Goal: Task Accomplishment & Management: Complete application form

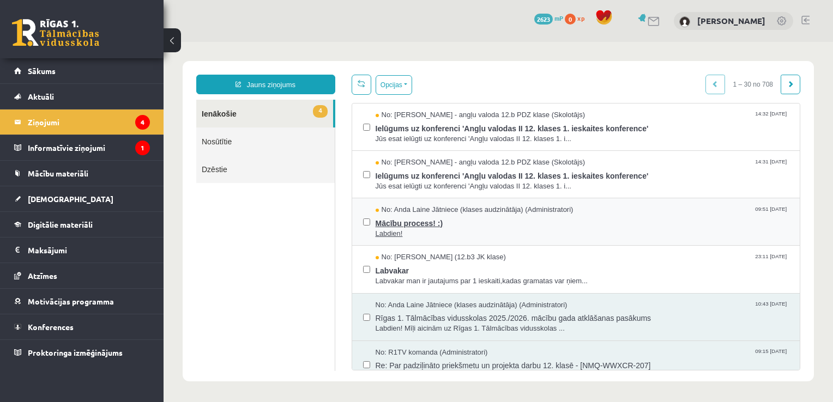
click at [445, 217] on span "Mācību process! :)" at bounding box center [583, 222] width 414 height 14
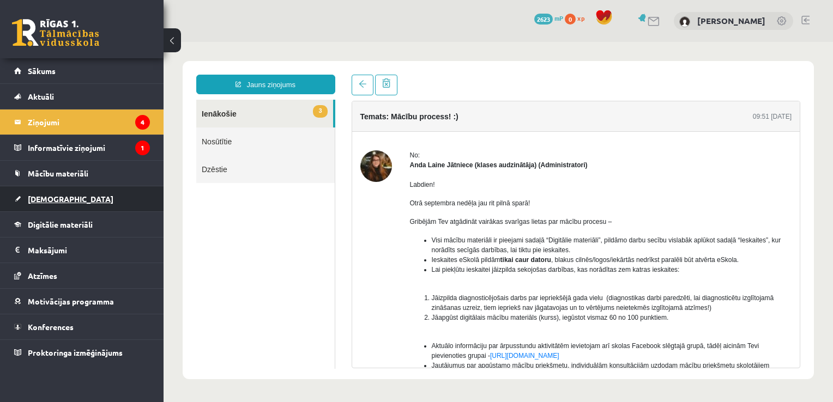
click at [81, 201] on link "[DEMOGRAPHIC_DATA]" at bounding box center [82, 198] width 136 height 25
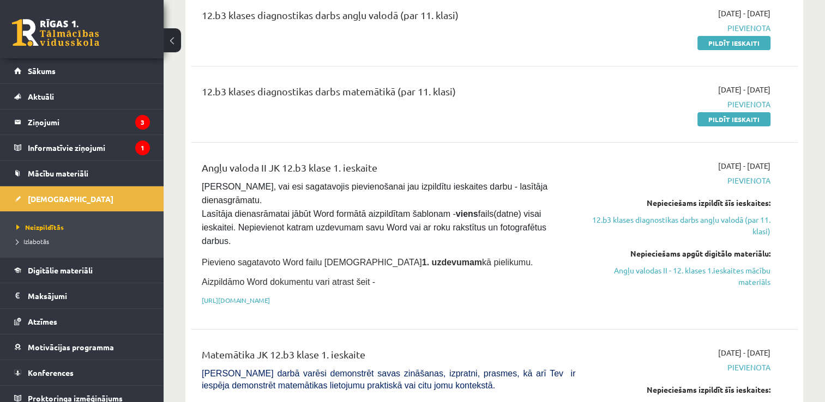
scroll to position [218, 0]
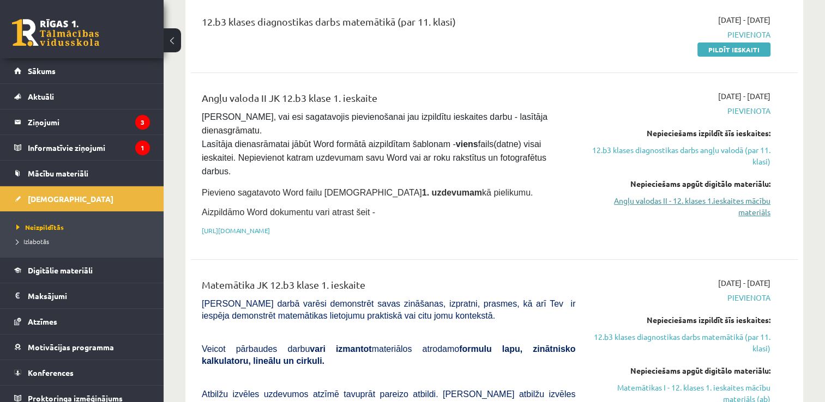
click at [625, 198] on link "Angļu valodas II - 12. klases 1.ieskaites mācību materiāls" at bounding box center [681, 206] width 179 height 23
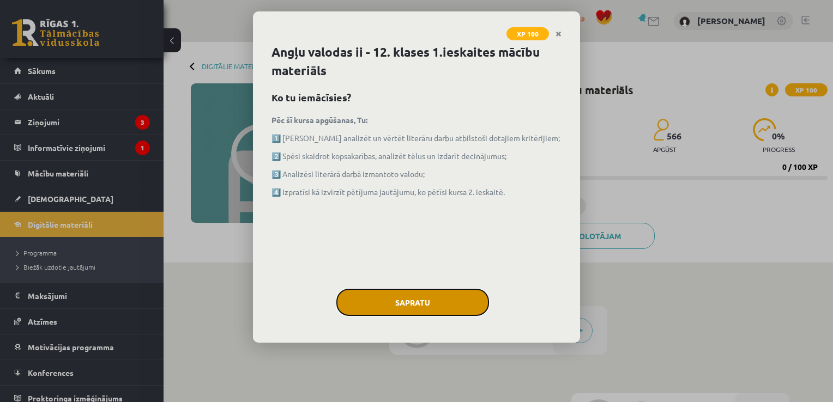
click at [446, 304] on button "Sapratu" at bounding box center [412, 302] width 153 height 27
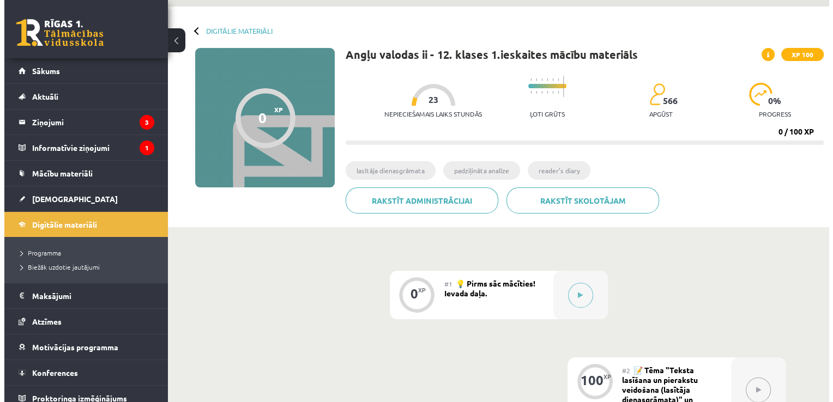
scroll to position [55, 0]
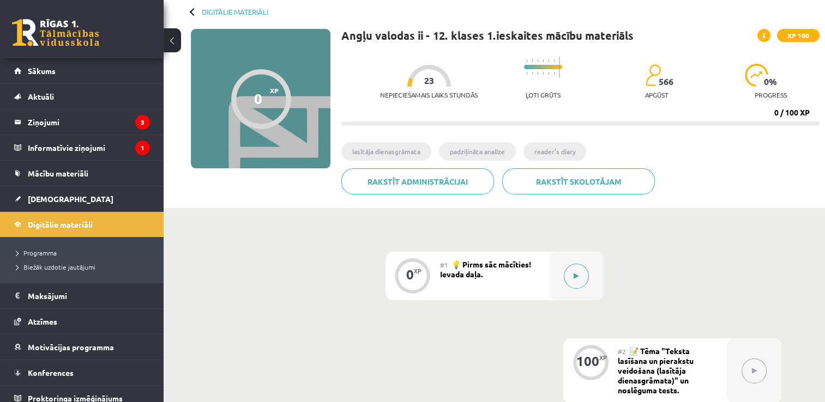
click at [574, 276] on icon at bounding box center [576, 276] width 5 height 7
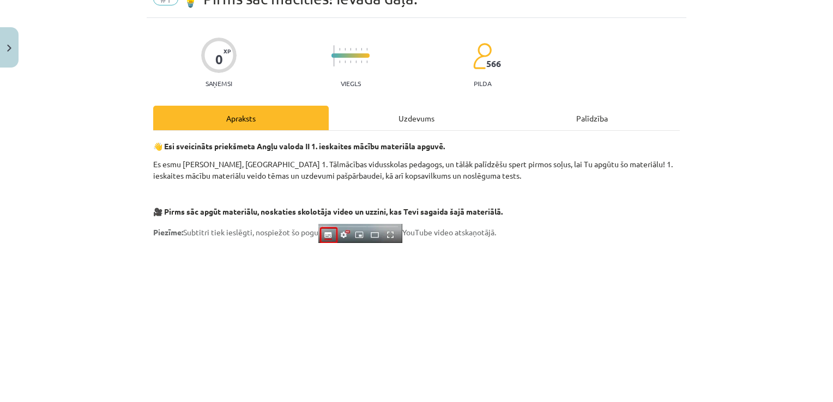
click at [388, 124] on div "Uzdevums" at bounding box center [417, 118] width 176 height 25
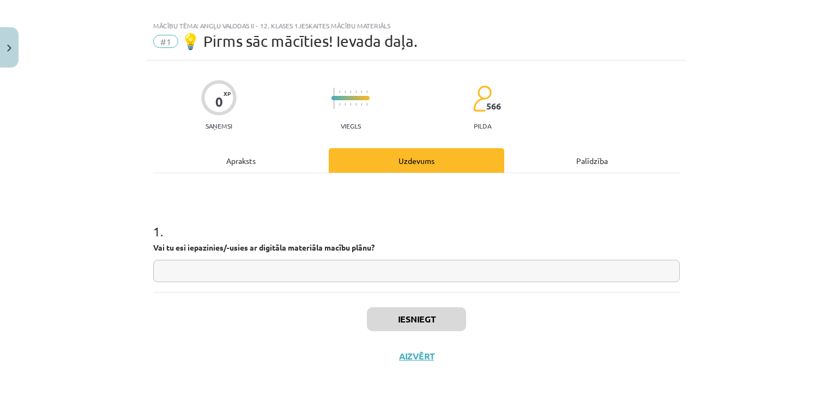
scroll to position [11, 0]
click at [379, 274] on input "text" at bounding box center [416, 272] width 527 height 22
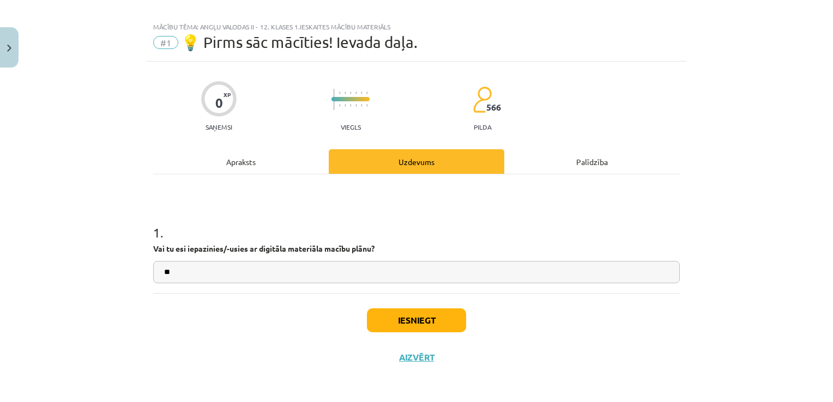
type input "*"
type input "**"
click at [397, 315] on button "Iesniegt" at bounding box center [416, 321] width 99 height 24
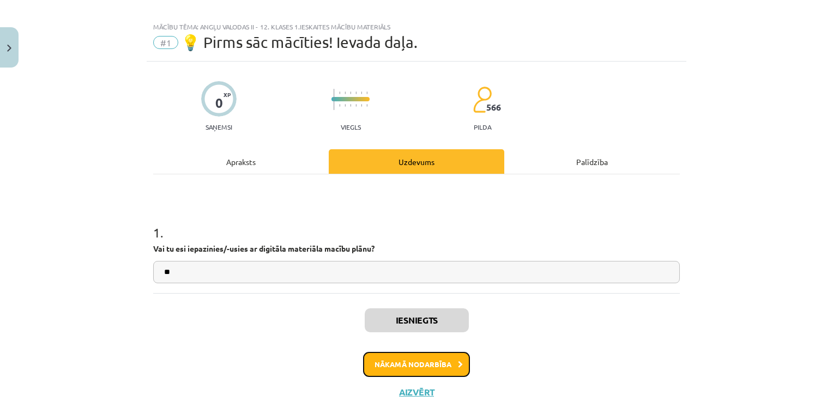
click at [424, 363] on button "Nākamā nodarbība" at bounding box center [416, 364] width 107 height 25
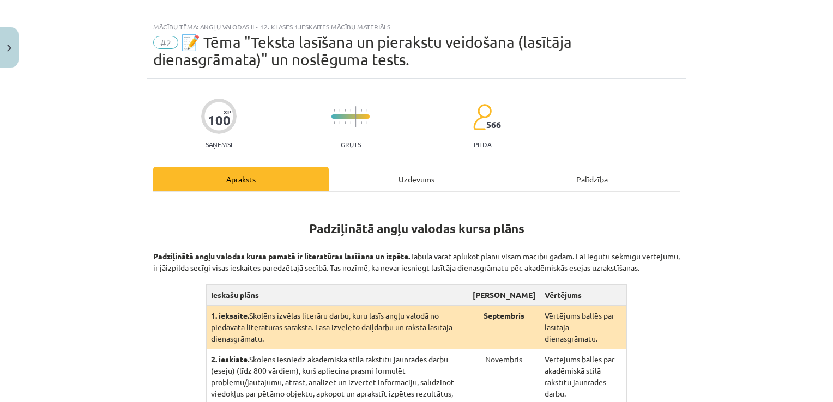
scroll to position [27, 0]
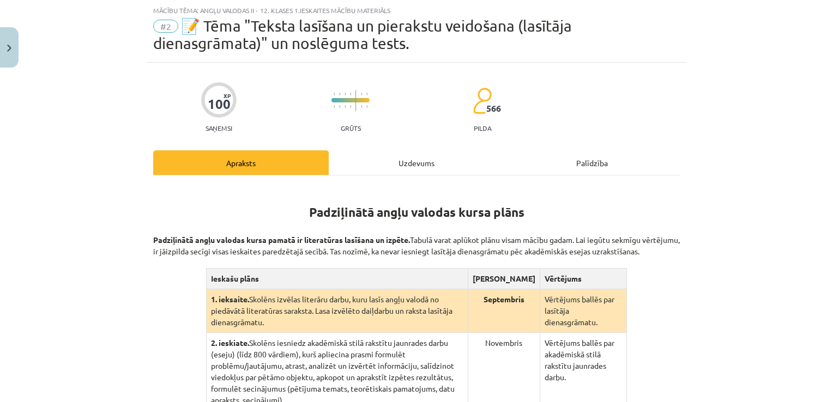
click at [371, 158] on div "Uzdevums" at bounding box center [417, 162] width 176 height 25
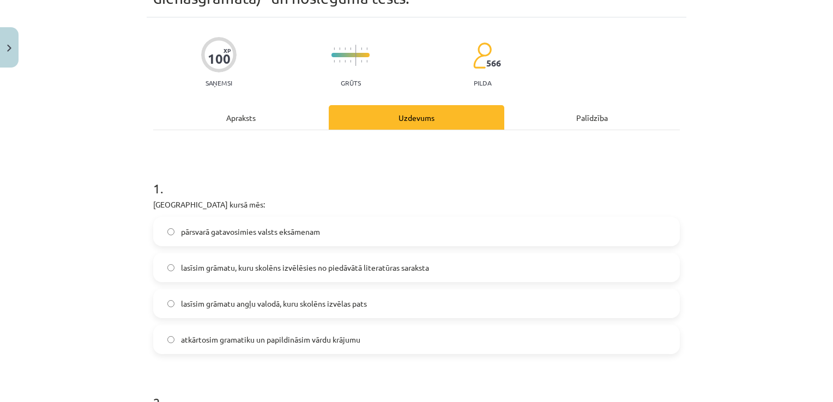
scroll to position [136, 0]
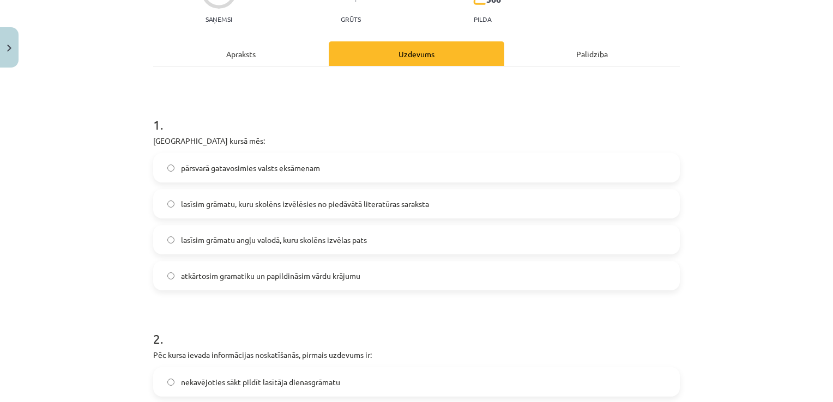
click at [256, 55] on div "Apraksts" at bounding box center [241, 53] width 176 height 25
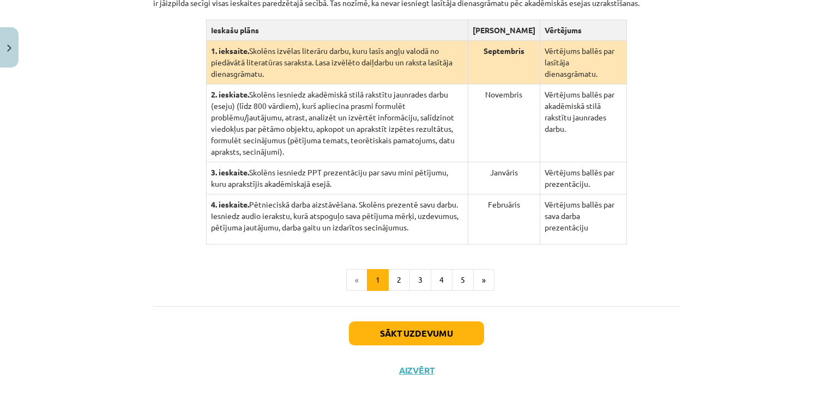
scroll to position [276, 0]
click at [396, 272] on button "2" at bounding box center [399, 280] width 22 height 22
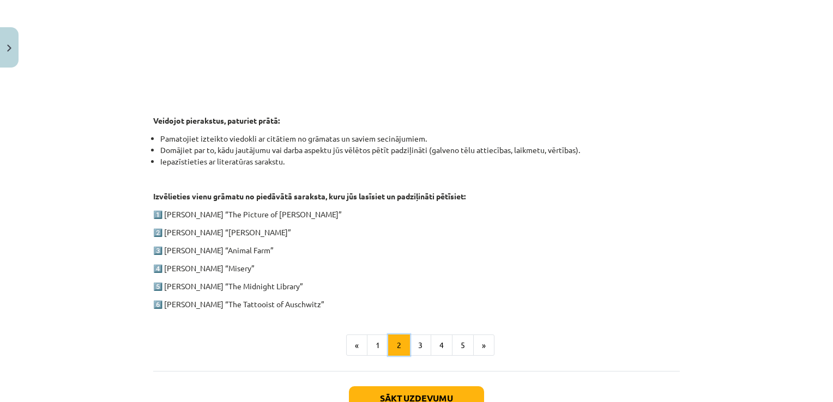
scroll to position [485, 0]
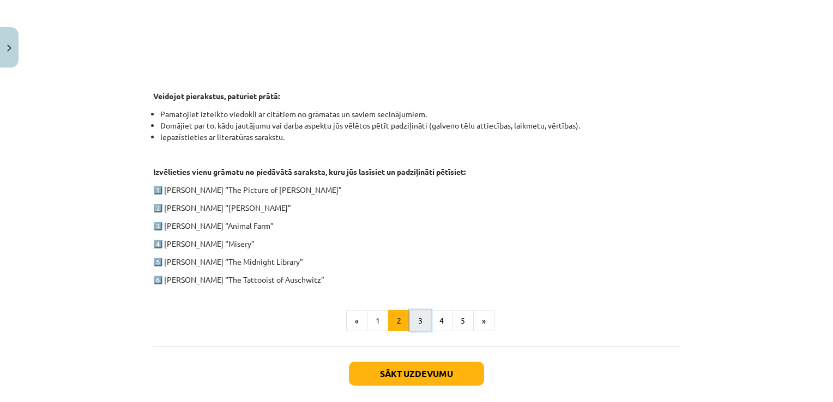
click at [419, 312] on button "3" at bounding box center [420, 321] width 22 height 22
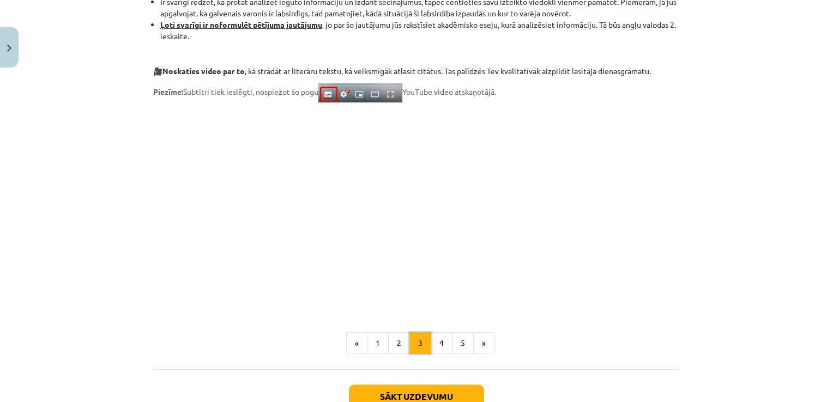
scroll to position [908, 0]
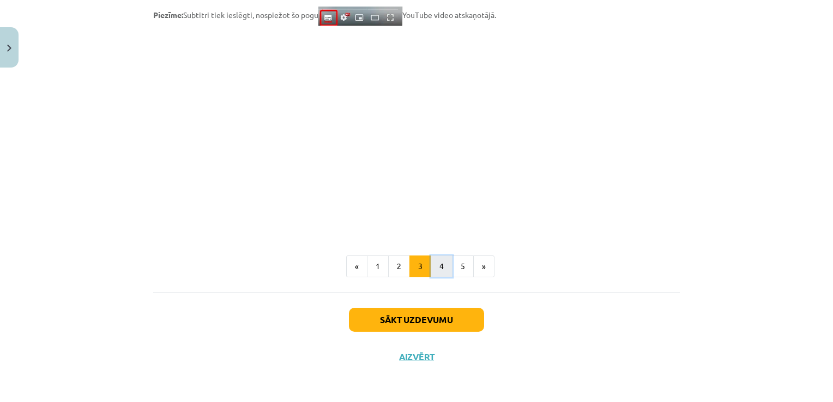
click at [434, 269] on button "4" at bounding box center [442, 267] width 22 height 22
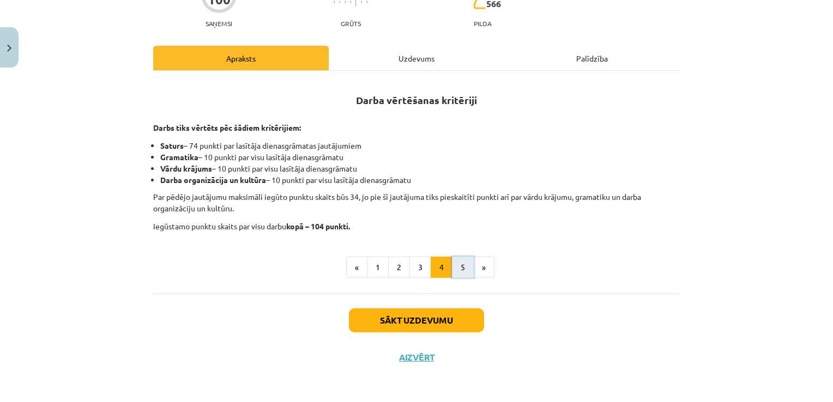
click at [454, 267] on button "5" at bounding box center [463, 268] width 22 height 22
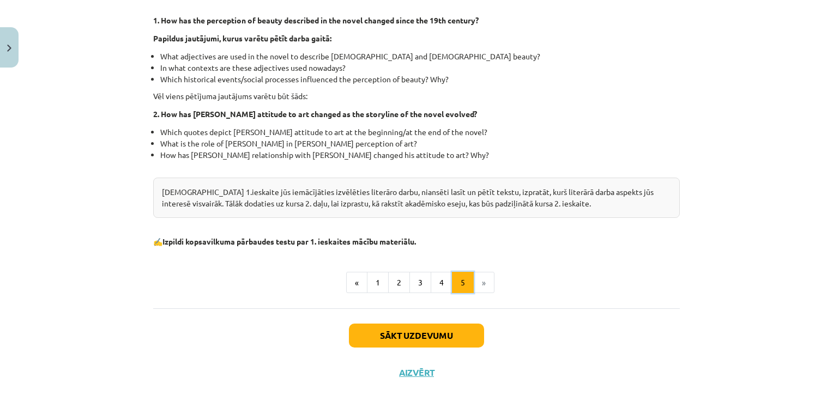
scroll to position [331, 0]
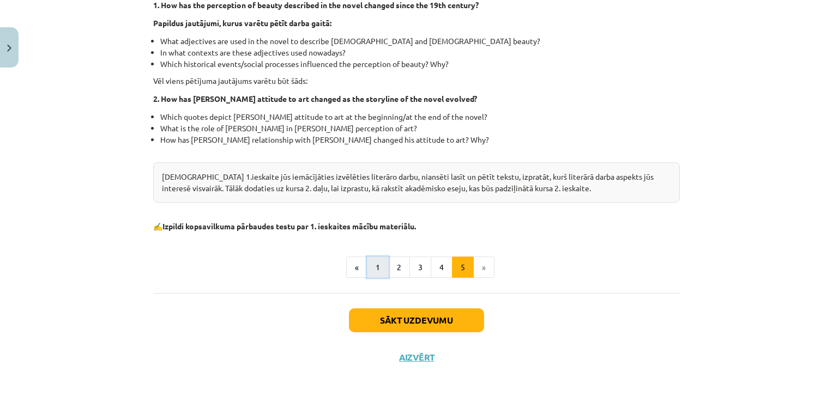
click at [367, 272] on button "1" at bounding box center [378, 268] width 22 height 22
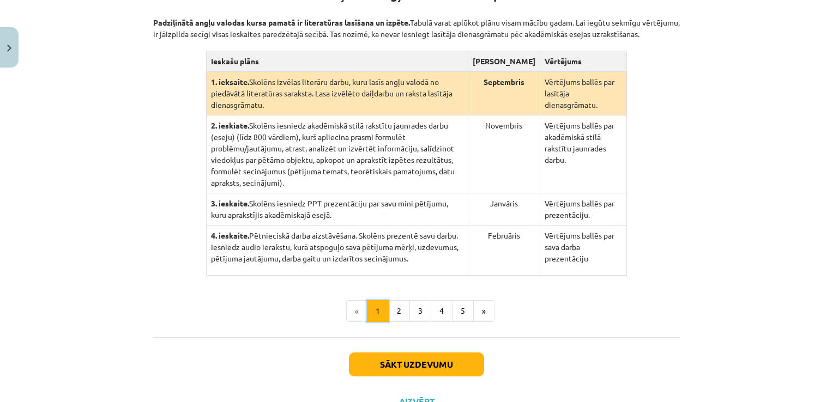
scroll to position [212, 0]
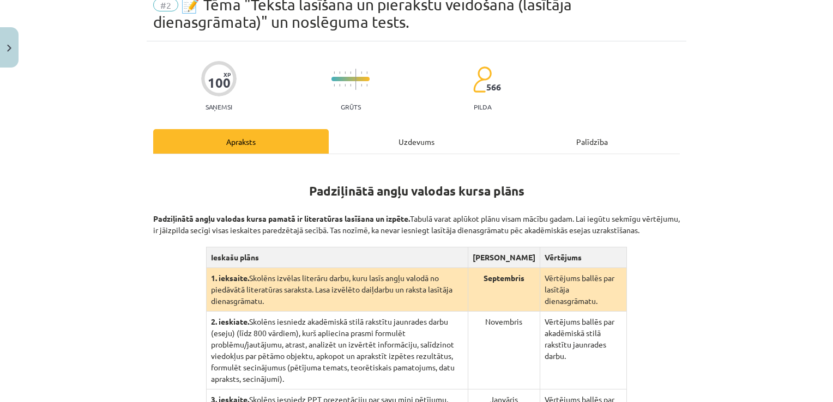
click at [353, 135] on div "Uzdevums" at bounding box center [417, 141] width 176 height 25
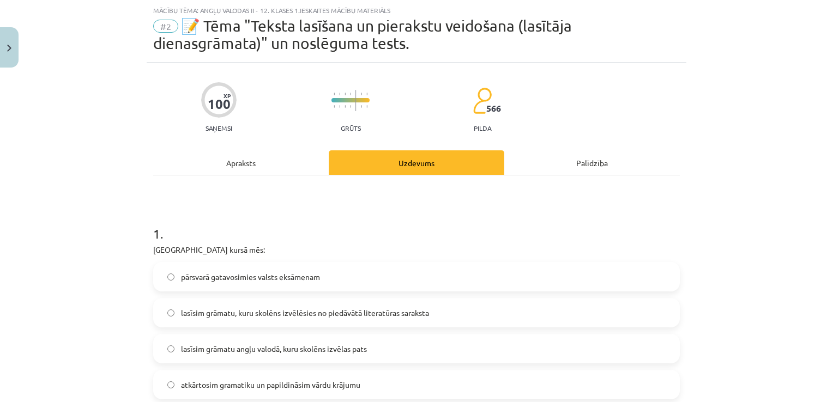
scroll to position [82, 0]
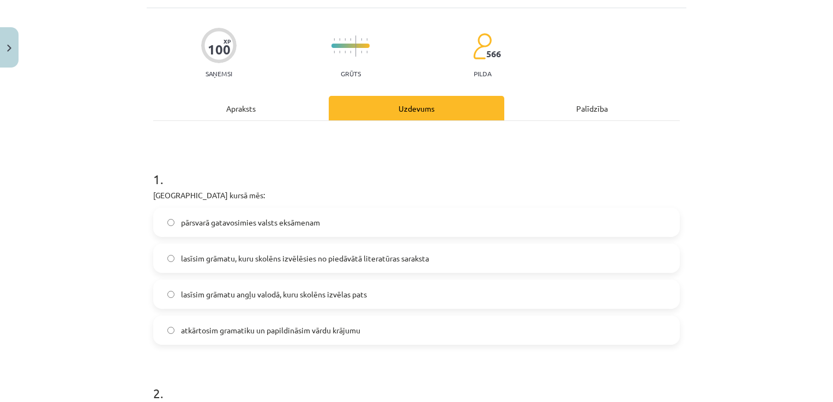
click at [260, 111] on div "Apraksts" at bounding box center [241, 108] width 176 height 25
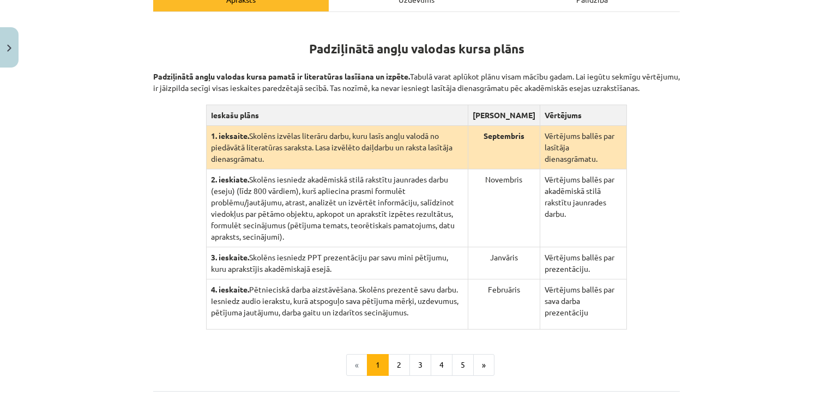
scroll to position [136, 0]
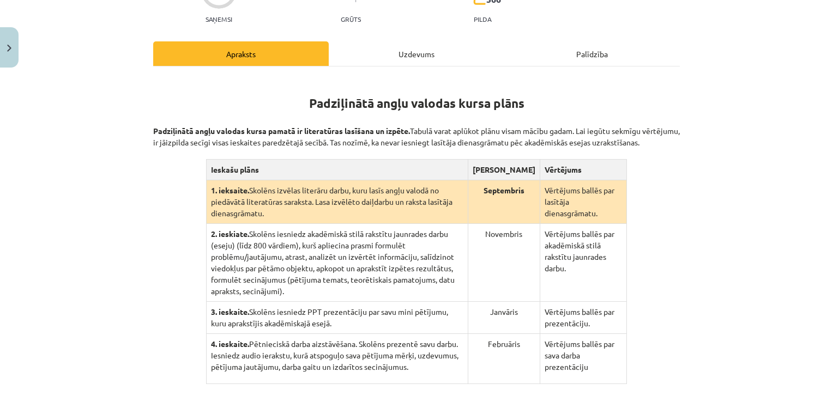
click at [373, 370] on tbody "1. ieksaite. Skolēns izvēlas literāru darbu, kuru lasīs angļu valodā no piedāvā…" at bounding box center [416, 282] width 421 height 204
click at [731, 198] on div "Mācību tēma: Angļu valodas ii - 12. klases 1.ieskaites mācību materiāls #2 📝 Tē…" at bounding box center [416, 201] width 833 height 402
click at [395, 55] on div "Uzdevums" at bounding box center [417, 53] width 176 height 25
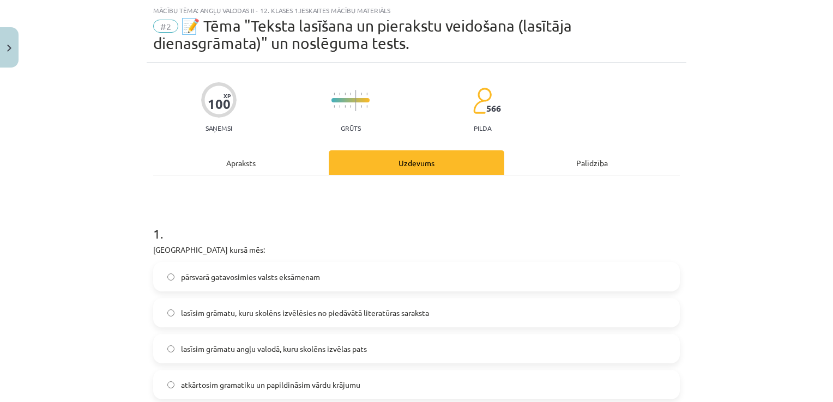
scroll to position [82, 0]
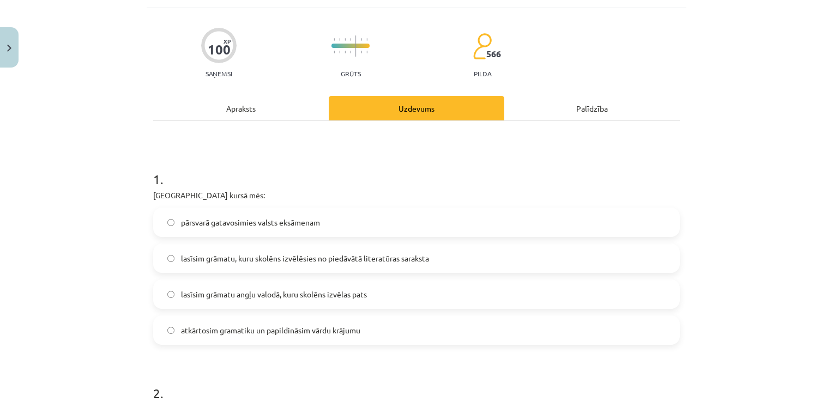
click at [405, 267] on label "lasīsim grāmatu, kuru skolēns izvēlēsies no piedāvātā literatūras saraksta" at bounding box center [416, 258] width 524 height 27
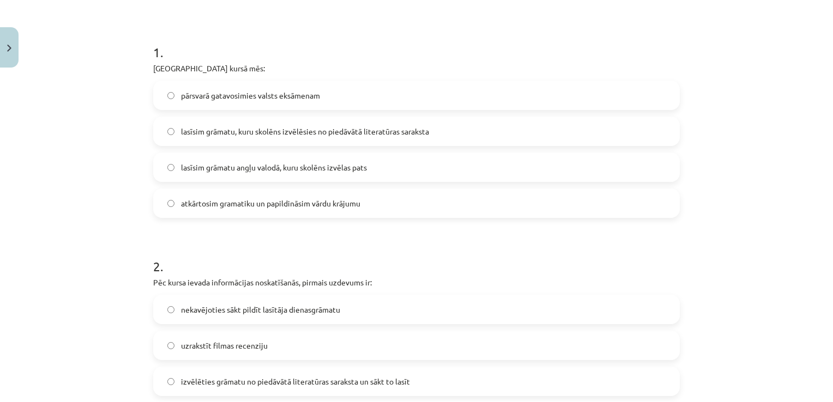
scroll to position [191, 0]
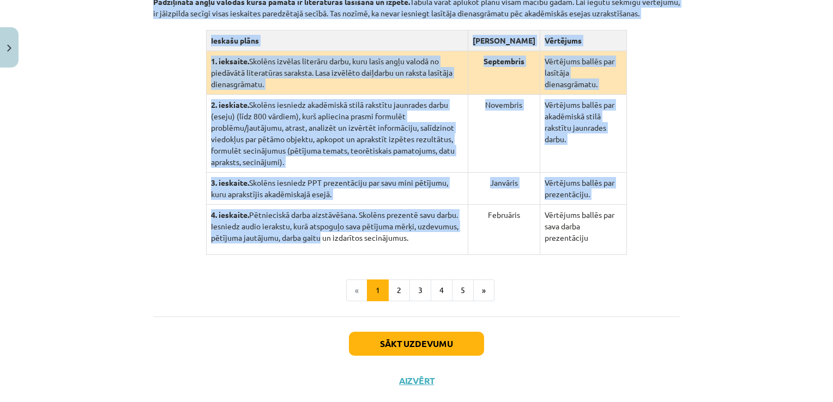
scroll to position [276, 0]
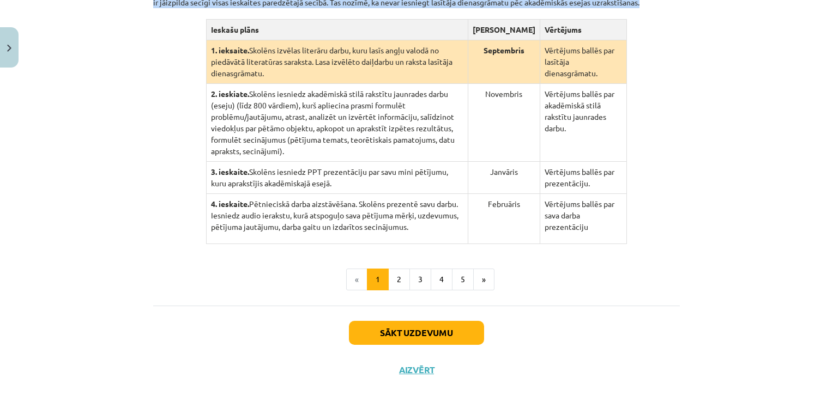
drag, startPoint x: 296, startPoint y: 206, endPoint x: 634, endPoint y: 212, distance: 337.5
click at [634, 212] on div "Padziļinātā angļu valodas kursa plāns Padziļinātā angļu valodas kursa pamatā ir…" at bounding box center [416, 90] width 527 height 308
copy div "Padziļinātā angļu valodas kursa plāns Padziļinātā angļu valodas kursa pamatā ir…"
click at [408, 238] on div "Padziļinātā angļu valodas kursa plāns Padziļinātā angļu valodas kursa pamatā ir…" at bounding box center [416, 113] width 527 height 354
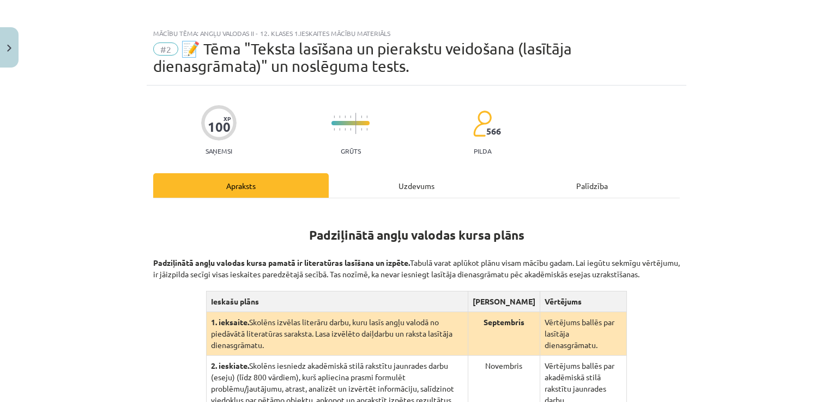
scroll to position [4, 0]
click at [365, 189] on div "Uzdevums" at bounding box center [417, 186] width 176 height 25
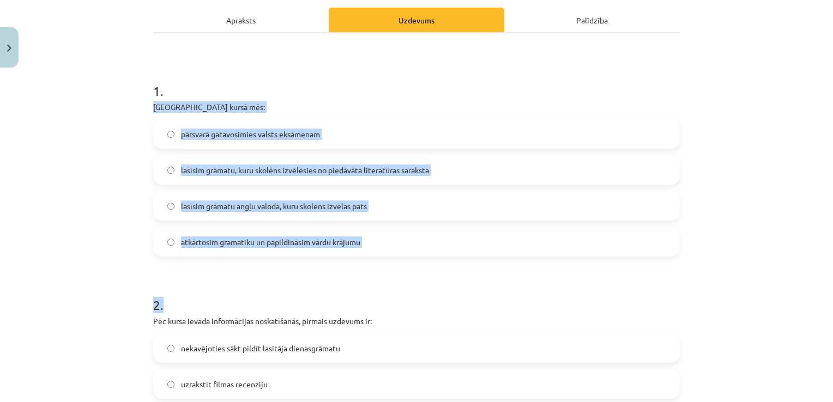
scroll to position [191, 0]
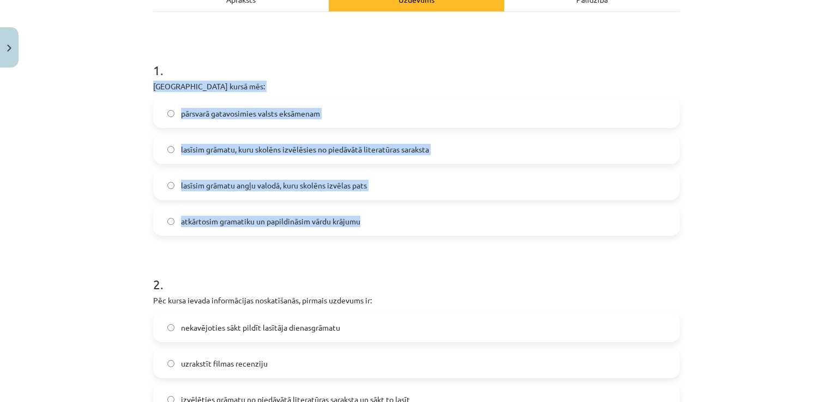
drag, startPoint x: 148, startPoint y: 246, endPoint x: 373, endPoint y: 219, distance: 226.9
copy div "Padziļinātajā kursā mēs: pārsvarā gatavosimies valsts eksāmenam lasīsim grāmatu…"
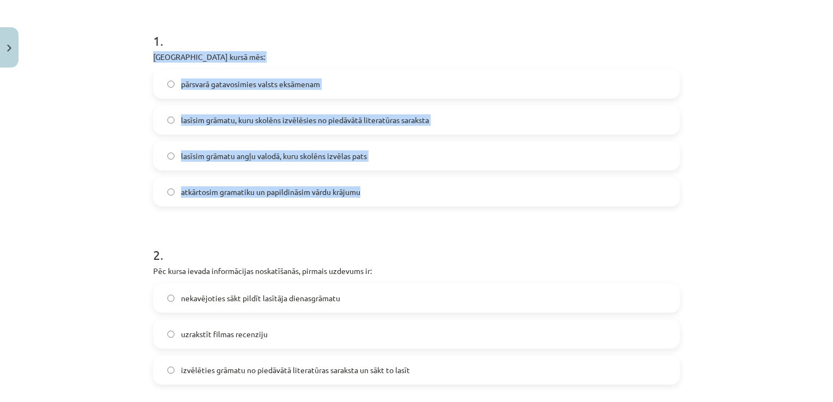
scroll to position [354, 0]
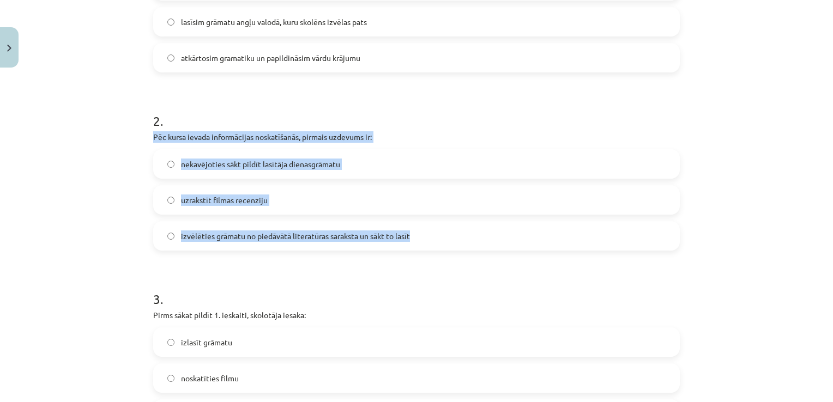
drag, startPoint x: 146, startPoint y: 138, endPoint x: 422, endPoint y: 241, distance: 295.0
copy div "Pēc kursa ievada informācijas noskatīšanās, pirmais uzdevums ir: nekavējoties s…"
click at [279, 237] on span "izvēlēties grāmatu no piedāvātā literatūras saraksta un sākt to lasīt" at bounding box center [295, 236] width 229 height 11
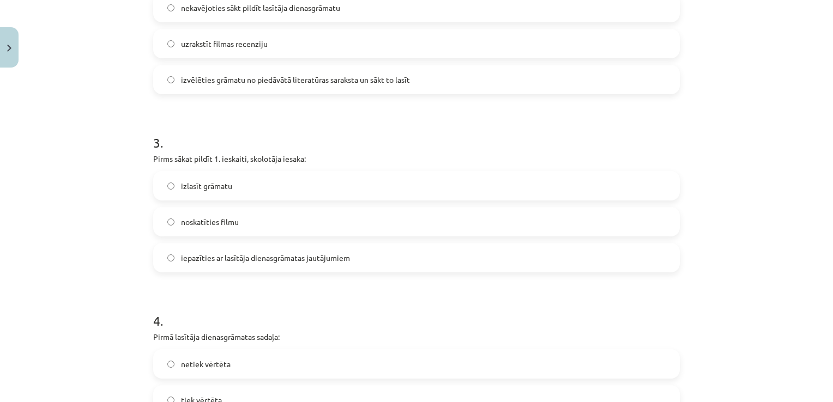
scroll to position [518, 0]
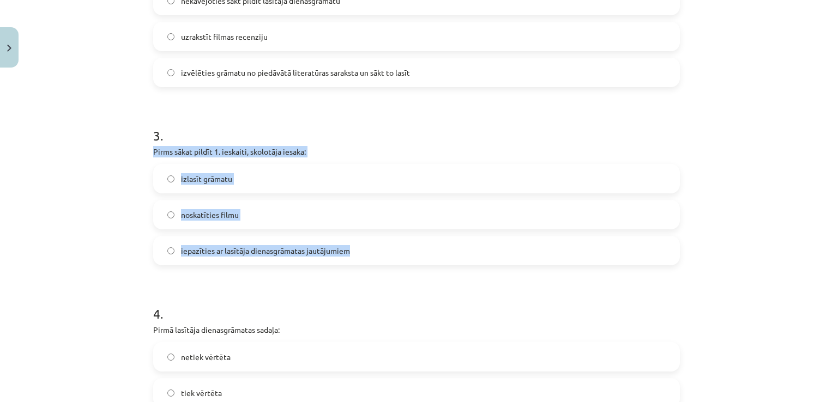
drag, startPoint x: 146, startPoint y: 152, endPoint x: 361, endPoint y: 254, distance: 238.3
copy div "Pirms sākat pildīt 1. ieskaiti, skolotāja iesaka: izlasīt grāmatu noskatīties f…"
click at [268, 254] on span "iepazīties ar lasītāja dienasgrāmatas jautājumiem" at bounding box center [265, 250] width 169 height 11
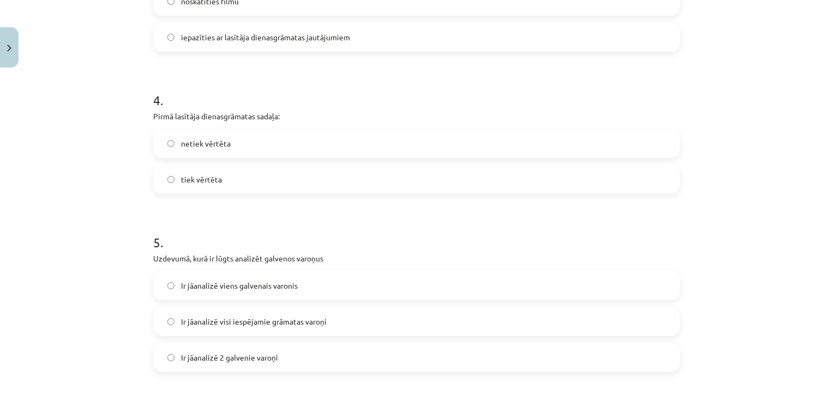
scroll to position [736, 0]
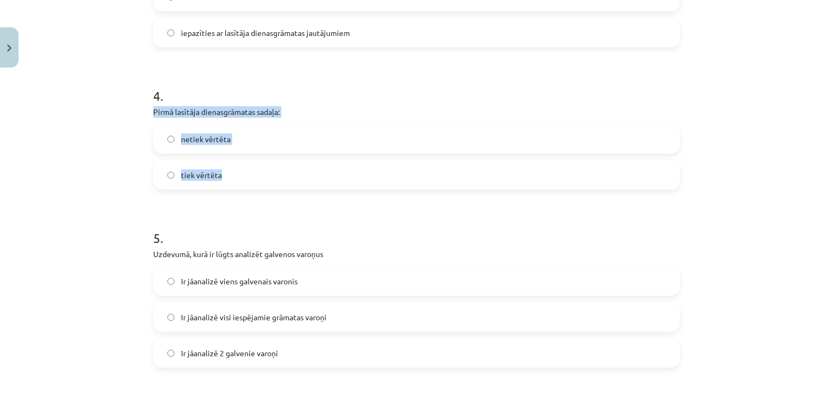
drag, startPoint x: 144, startPoint y: 110, endPoint x: 238, endPoint y: 180, distance: 116.9
click at [238, 180] on div "100 XP Saņemsi Grūts 566 pilda Apraksts Uzdevums Palīdzība 1 . Padziļinātajā ku…" at bounding box center [417, 362] width 540 height 2016
copy div "Pirmā lasītāja dienasgrāmatas sadaļa: netiek vērtēta tiek vērtēta"
click at [250, 222] on h1 "5 ." at bounding box center [416, 229] width 527 height 34
drag, startPoint x: 246, startPoint y: 204, endPoint x: 238, endPoint y: 134, distance: 70.8
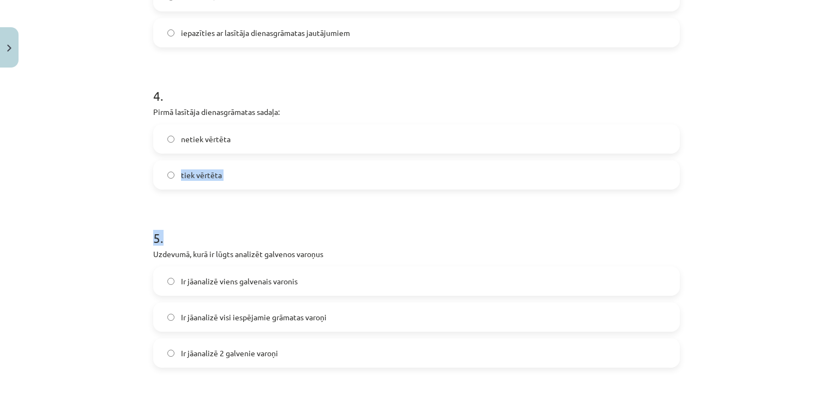
click at [238, 134] on form "1 . Padziļinātajā kursā mēs: pārsvarā gatavosimies valsts eksāmenam lasīsim grā…" at bounding box center [416, 384] width 527 height 1772
drag, startPoint x: 238, startPoint y: 134, endPoint x: 244, endPoint y: 173, distance: 39.7
click at [244, 173] on label "tiek vērtēta" at bounding box center [416, 174] width 524 height 27
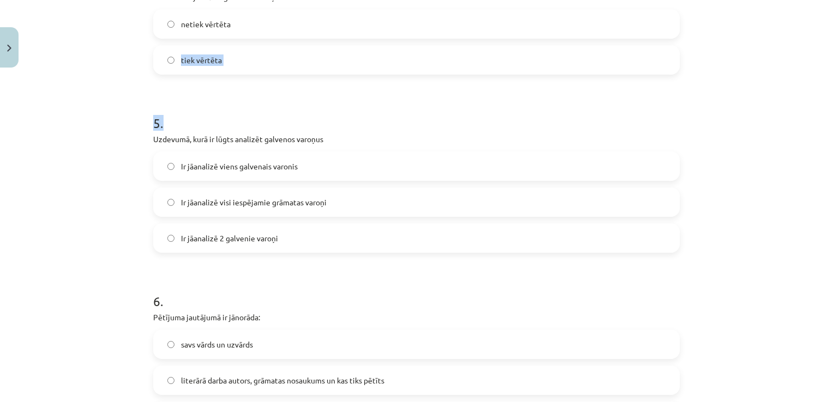
scroll to position [900, 0]
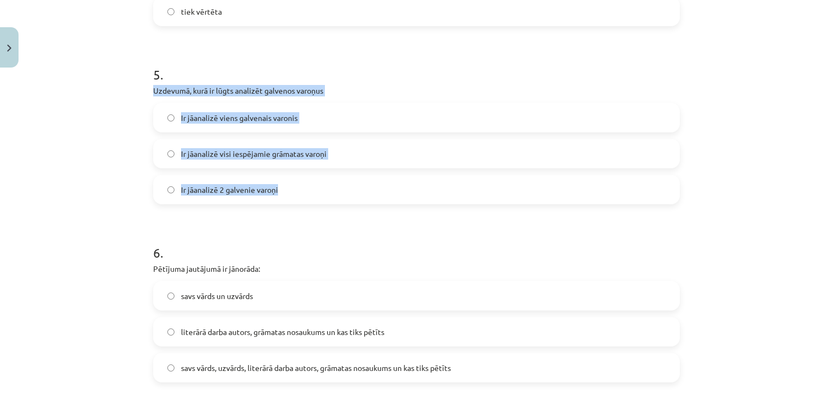
drag, startPoint x: 148, startPoint y: 86, endPoint x: 289, endPoint y: 192, distance: 176.8
click at [289, 192] on div "100 XP Saņemsi Grūts 566 pilda Apraksts Uzdevums Palīdzība 1 . Padziļinātajā ku…" at bounding box center [417, 198] width 540 height 2016
copy div "Uzdevumā, kurā ir lūgts analizēt galvenos varoņus Ir jāanalizē viens galvenais …"
click at [214, 184] on span "Ir jāanalizē 2 galvenie varoņi" at bounding box center [229, 189] width 97 height 11
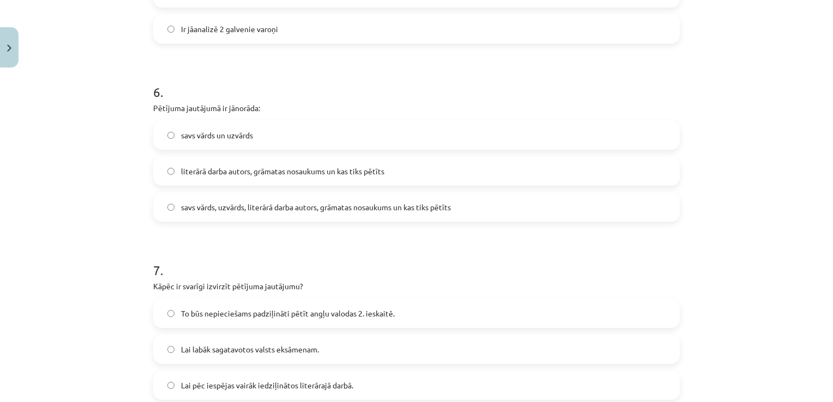
scroll to position [1063, 0]
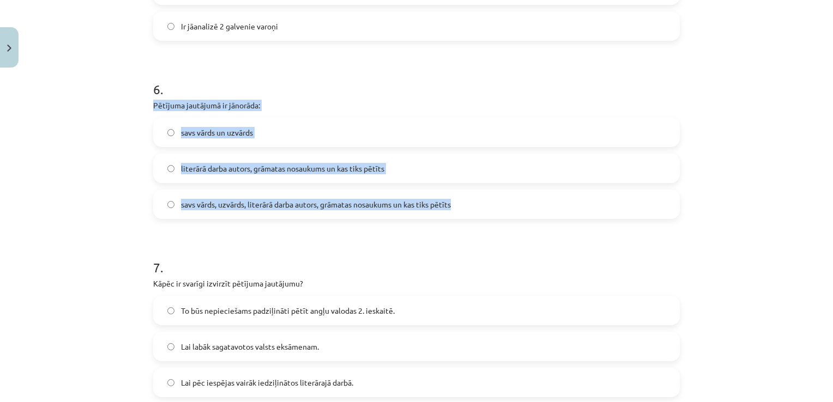
drag, startPoint x: 170, startPoint y: 116, endPoint x: 510, endPoint y: 197, distance: 349.8
click at [510, 197] on div "100 XP Saņemsi Grūts 566 pilda Apraksts Uzdevums Palīdzība 1 . Padziļinātajā ku…" at bounding box center [417, 35] width 540 height 2016
copy div "Pētījuma jautājumā ir jānorāda: savs vārds un uzvārds literārā darba autors, gr…"
click at [234, 166] on span "literārā darba autors, grāmatas nosaukums un kas tiks pētīts" at bounding box center [282, 168] width 203 height 11
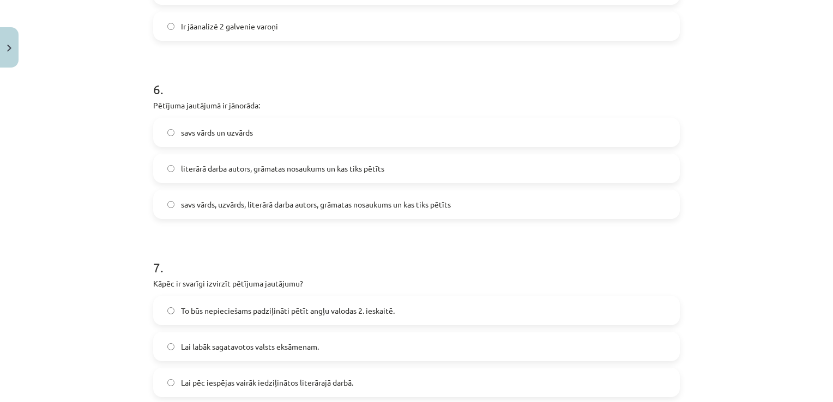
scroll to position [1227, 0]
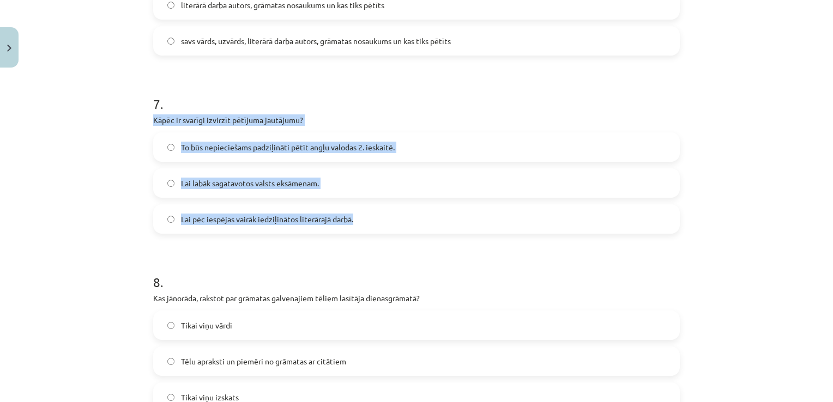
drag, startPoint x: 147, startPoint y: 119, endPoint x: 369, endPoint y: 216, distance: 242.5
copy div "Kāpēc ir svarīgi izvirzīt pētījuma jautājumu? To būs nepieciešams padziļināti p…"
click at [334, 140] on label "To būs nepieciešams padziļināti pētīt angļu valodas 2. ieskaitē." at bounding box center [416, 147] width 524 height 27
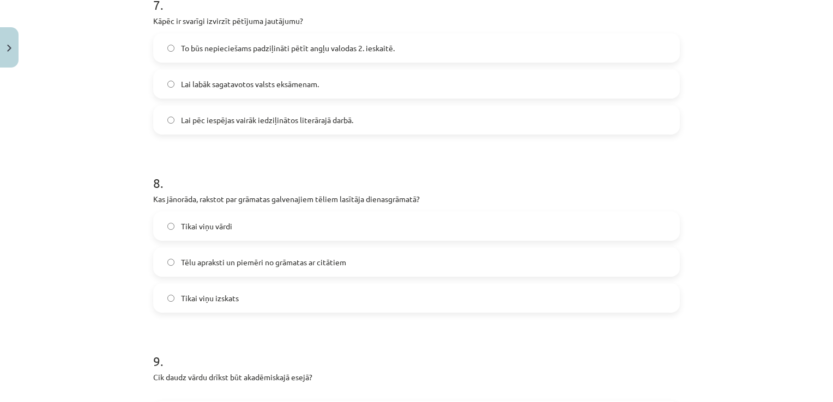
scroll to position [1336, 0]
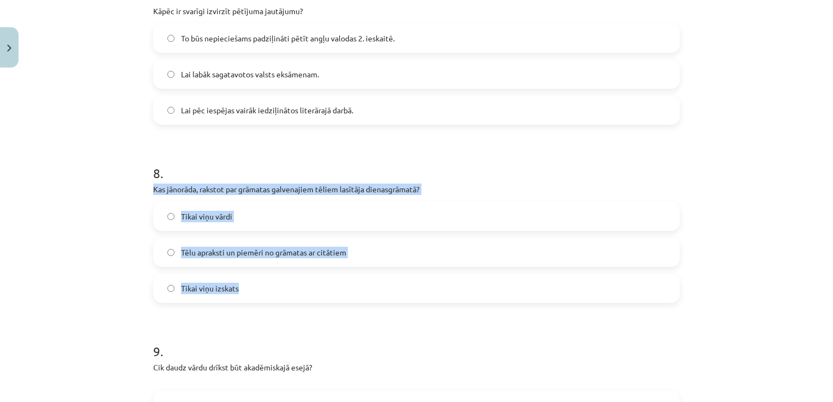
drag, startPoint x: 148, startPoint y: 190, endPoint x: 257, endPoint y: 282, distance: 142.3
click at [257, 282] on div "8 . Kas jānorāda, rakstot par grāmatas galvenajiem tēliem lasītāja dienasgrāmat…" at bounding box center [416, 225] width 527 height 156
copy div "Kas jānorāda, rakstot par grāmatas galvenajiem tēliem lasītāja dienasgrāmatā? T…"
click at [278, 247] on span "Tēlu apraksti un piemēri no grāmatas ar citātiem" at bounding box center [263, 252] width 165 height 11
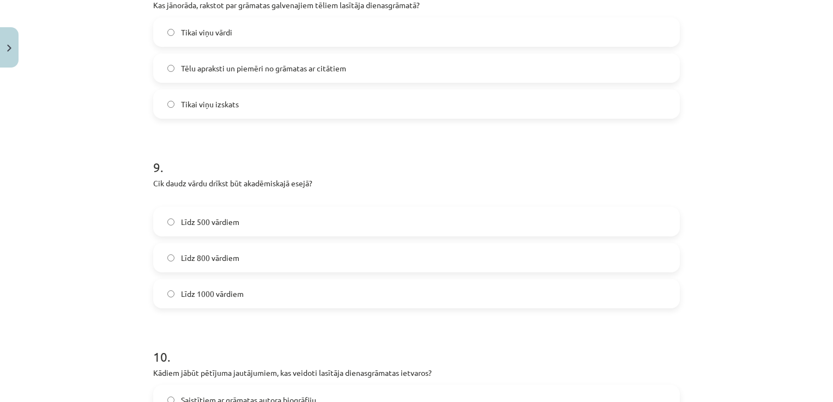
scroll to position [1554, 0]
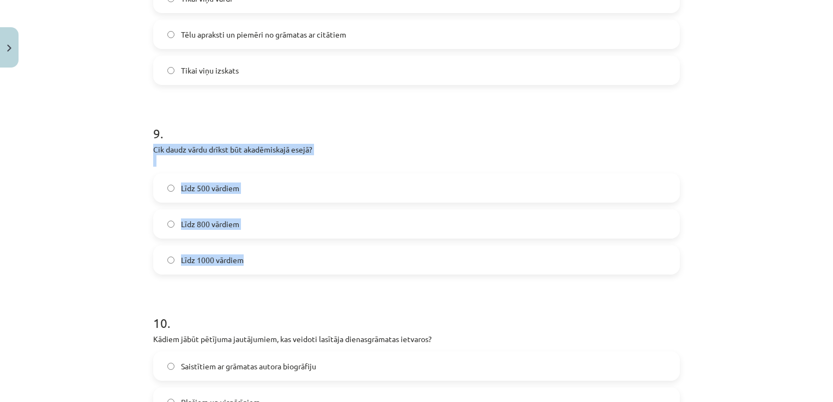
drag, startPoint x: 148, startPoint y: 150, endPoint x: 251, endPoint y: 255, distance: 146.5
copy div "Cik daudz vārdu drīkst būt akadēmiskajā esejā? Līdz 500 vārdiem Līdz 800 vārdie…"
click at [247, 221] on label "Līdz 800 vārdiem" at bounding box center [416, 223] width 524 height 27
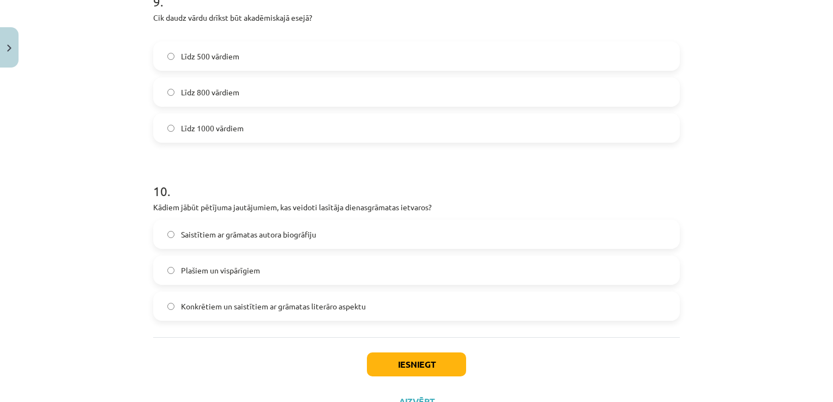
scroll to position [1730, 0]
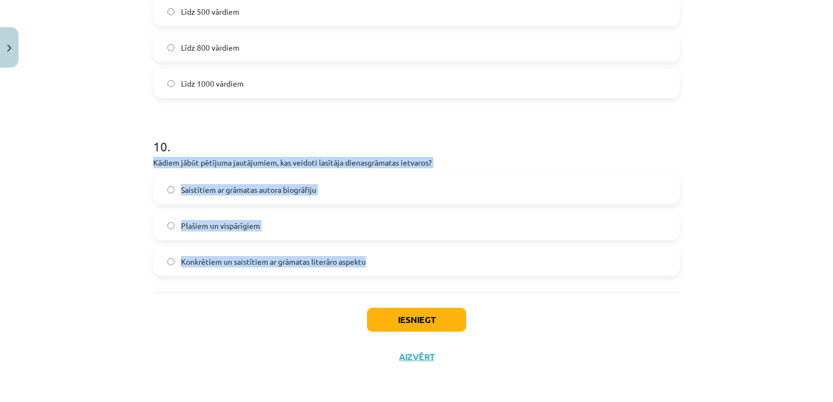
drag, startPoint x: 150, startPoint y: 163, endPoint x: 390, endPoint y: 258, distance: 258.2
click at [334, 267] on span "Konkrētiem un saistītiem ar grāmatas literāro aspektu" at bounding box center [273, 261] width 185 height 11
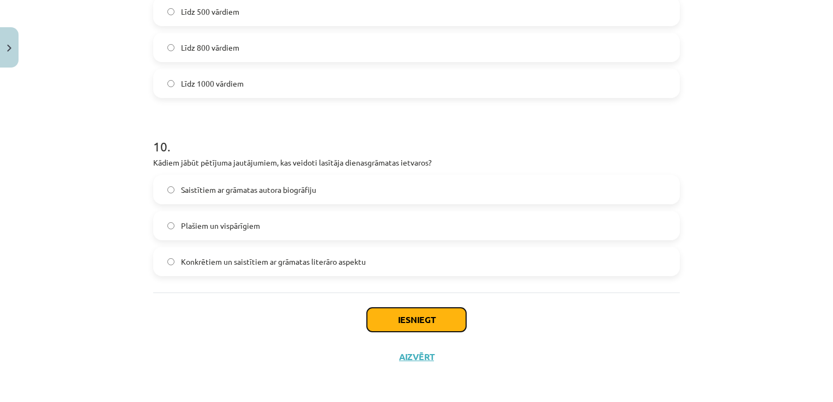
click at [396, 313] on button "Iesniegt" at bounding box center [416, 320] width 99 height 24
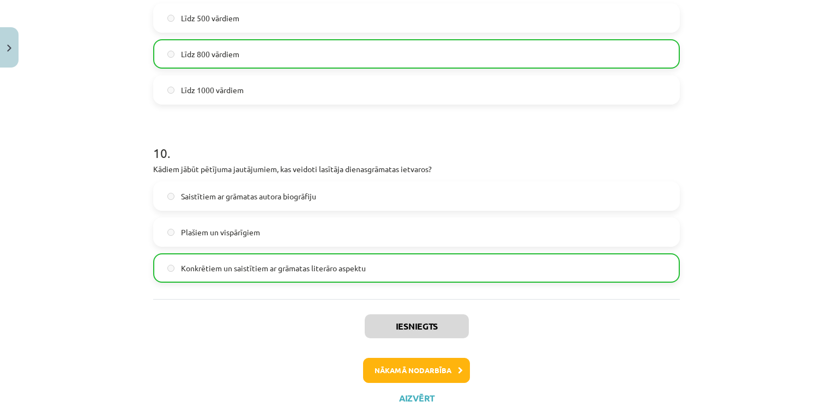
scroll to position [1764, 0]
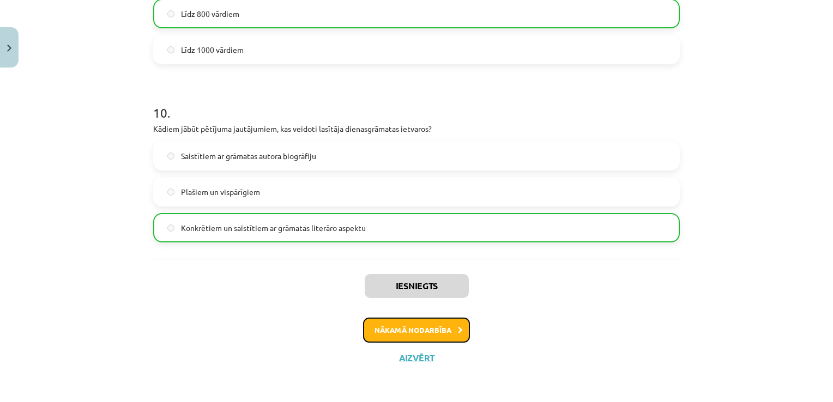
click at [390, 322] on button "Nākamā nodarbība" at bounding box center [416, 330] width 107 height 25
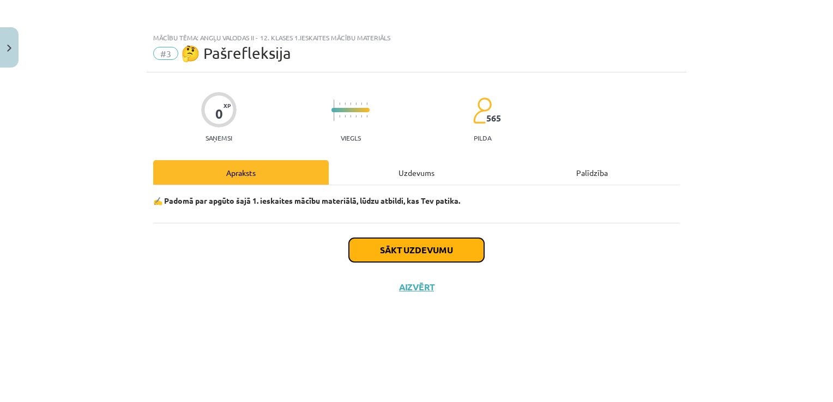
click at [400, 247] on button "Sākt uzdevumu" at bounding box center [416, 250] width 135 height 24
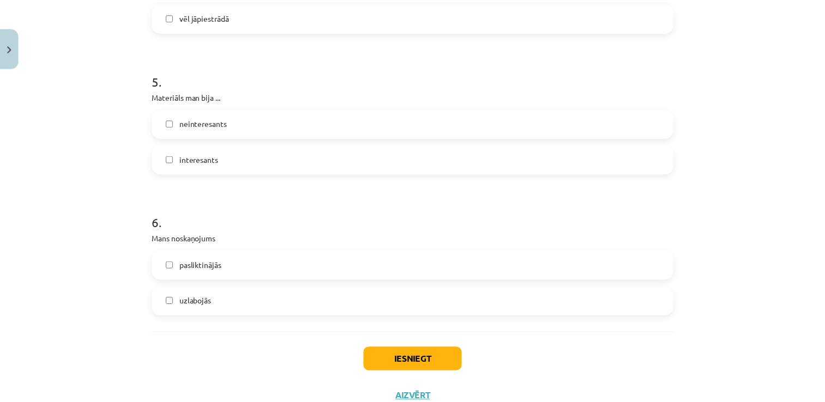
scroll to position [957, 0]
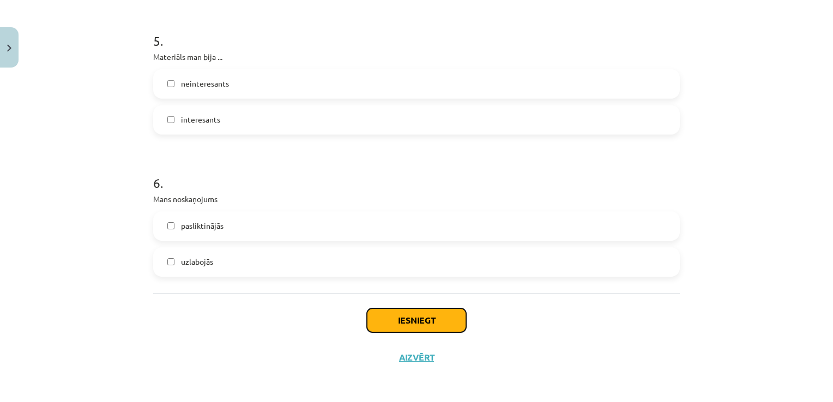
click at [411, 323] on button "Iesniegt" at bounding box center [416, 321] width 99 height 24
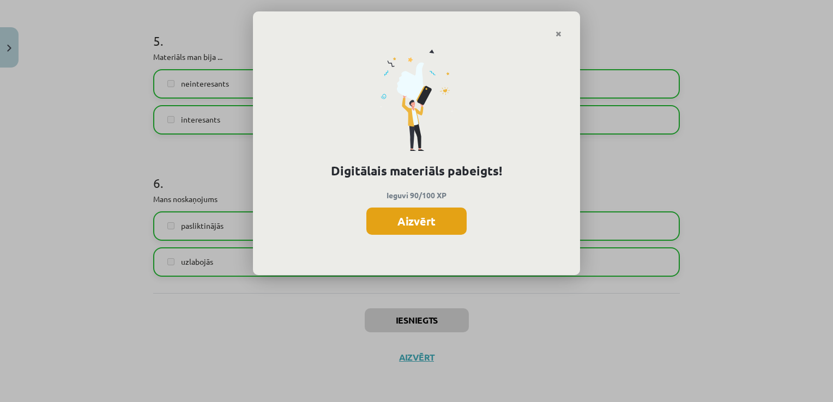
click at [393, 218] on button "Aizvērt" at bounding box center [416, 221] width 100 height 27
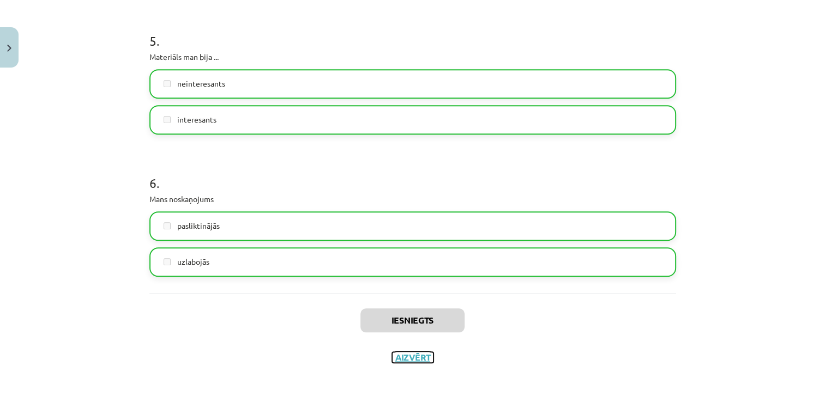
click at [403, 359] on button "Aizvērt" at bounding box center [412, 357] width 41 height 11
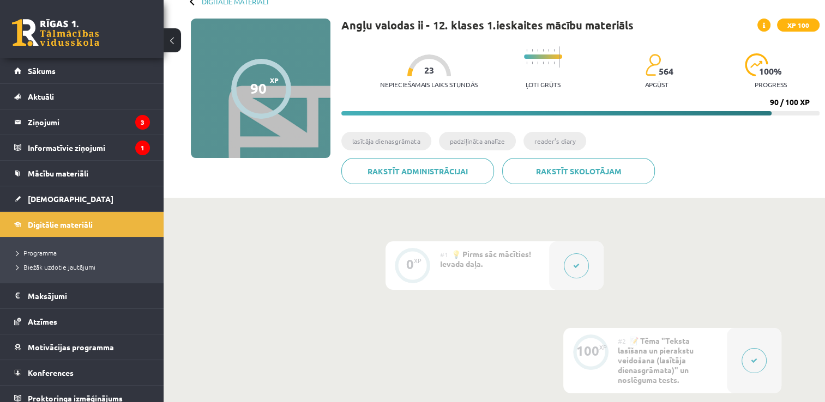
scroll to position [61, 0]
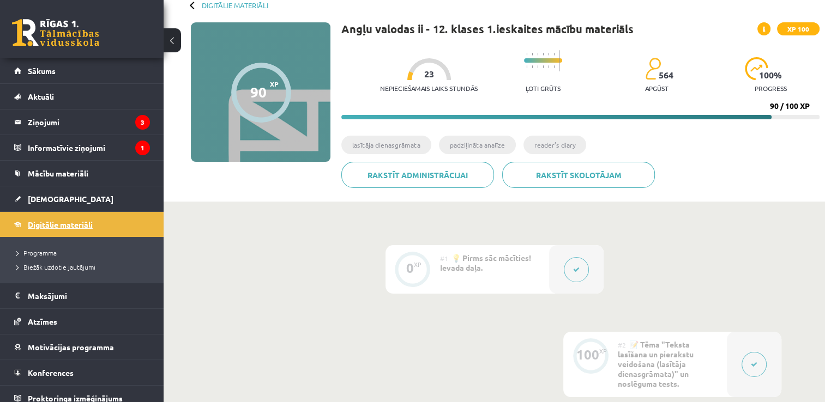
click at [59, 218] on link "Digitālie materiāli" at bounding box center [82, 224] width 136 height 25
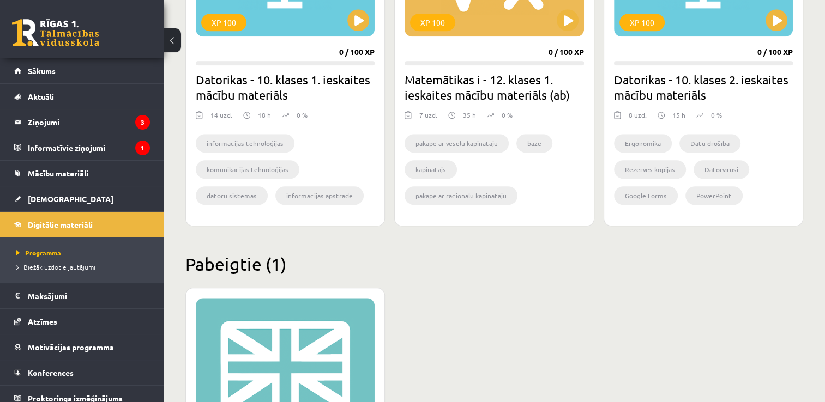
scroll to position [1058, 0]
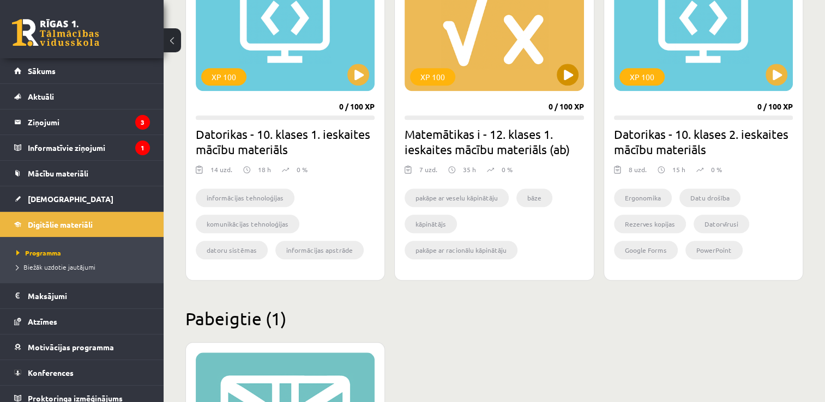
click at [485, 44] on div "XP 100" at bounding box center [494, 23] width 179 height 136
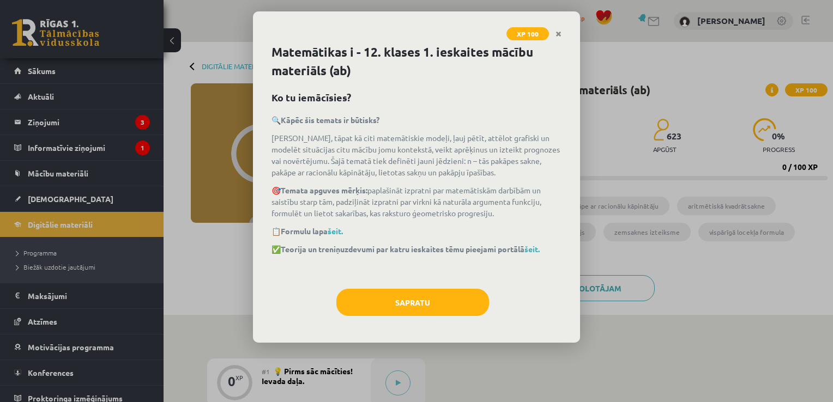
click at [397, 280] on div "Matemātikas i - 12. klases 1. ieskaites mācību materiāls (ab) Ko tu iemācīsies?…" at bounding box center [416, 193] width 327 height 300
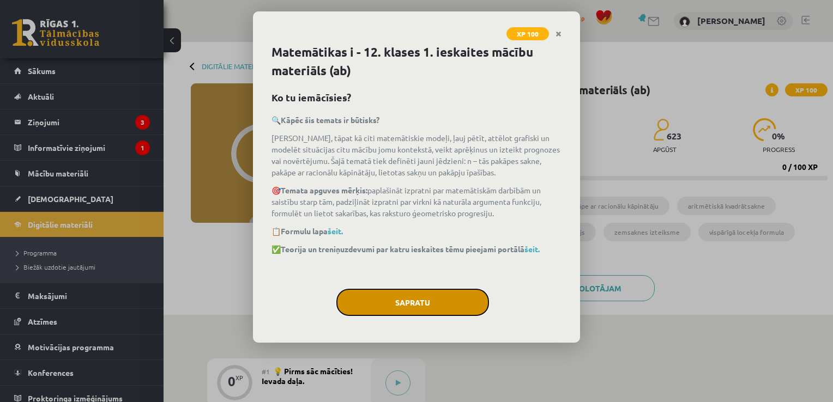
click at [397, 301] on button "Sapratu" at bounding box center [412, 302] width 153 height 27
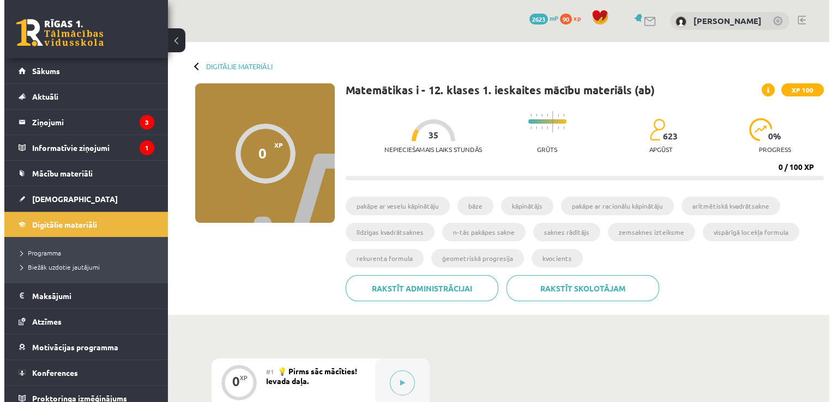
scroll to position [218, 0]
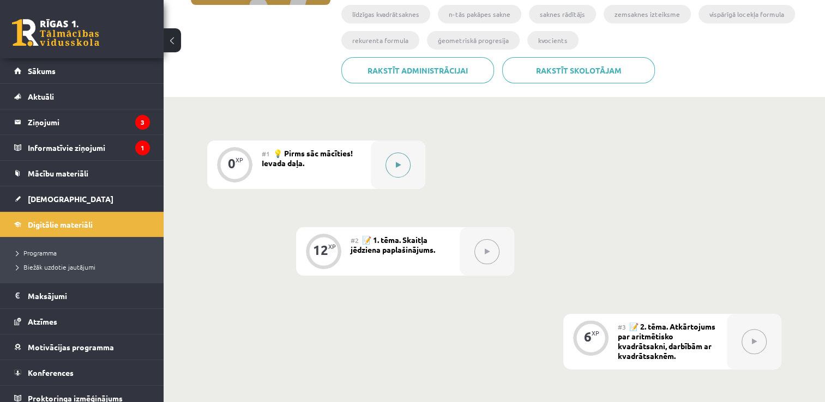
click at [401, 164] on button at bounding box center [397, 165] width 25 height 25
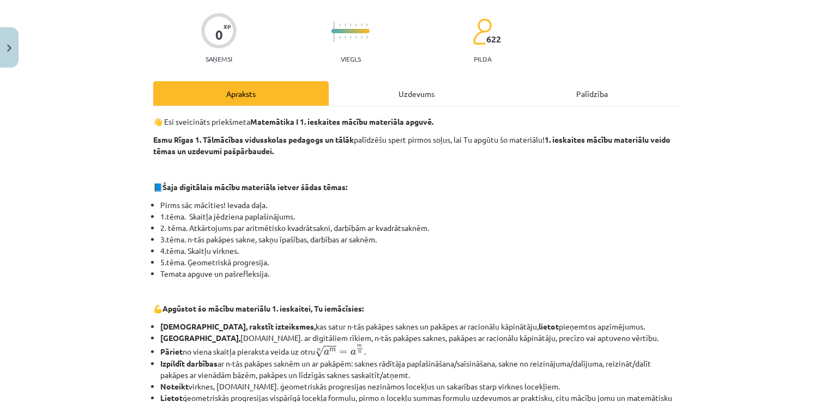
scroll to position [0, 0]
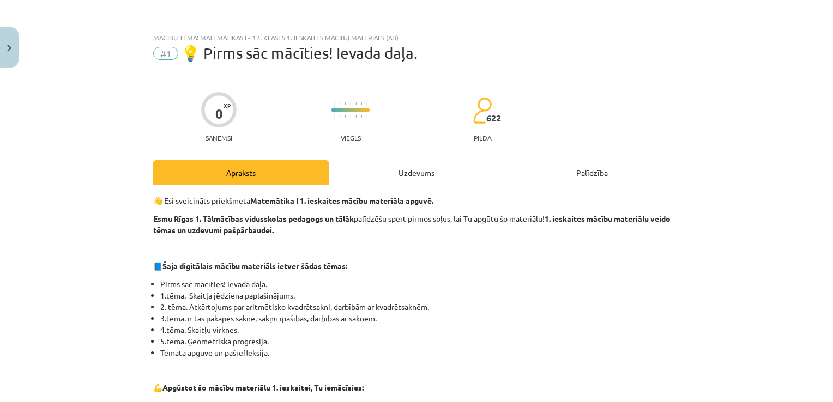
click at [395, 165] on div "Uzdevums" at bounding box center [417, 172] width 176 height 25
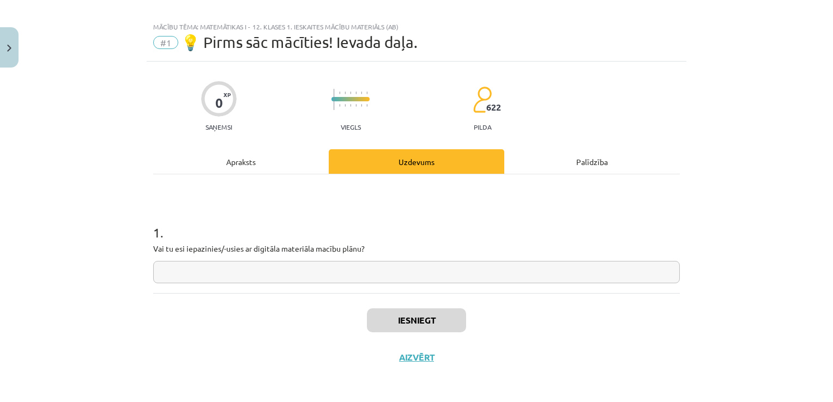
click at [340, 261] on input "text" at bounding box center [416, 272] width 527 height 22
type input "**"
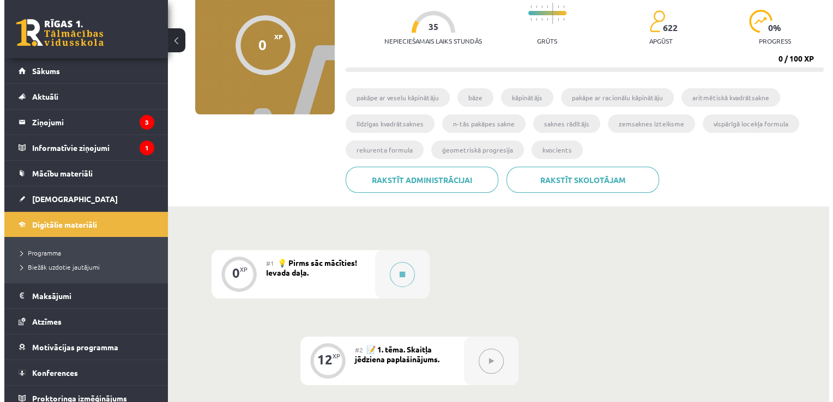
scroll to position [109, 0]
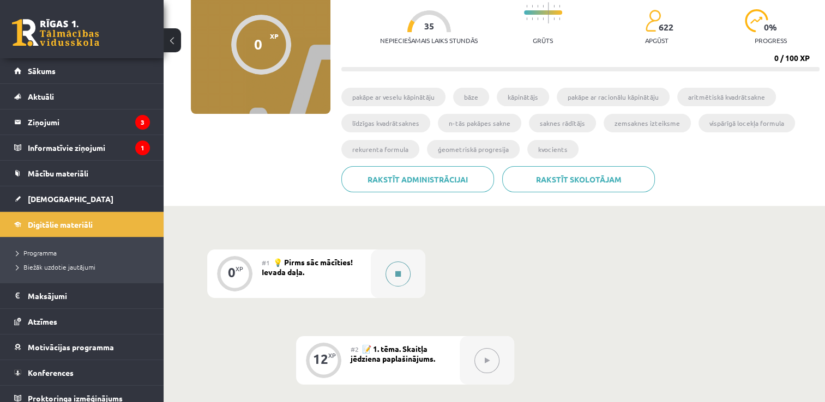
click at [399, 272] on icon at bounding box center [397, 274] width 5 height 7
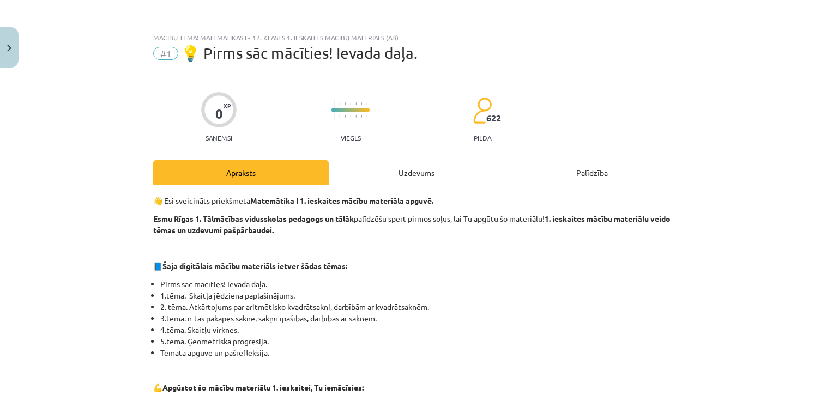
click at [412, 178] on div "Uzdevums" at bounding box center [417, 172] width 176 height 25
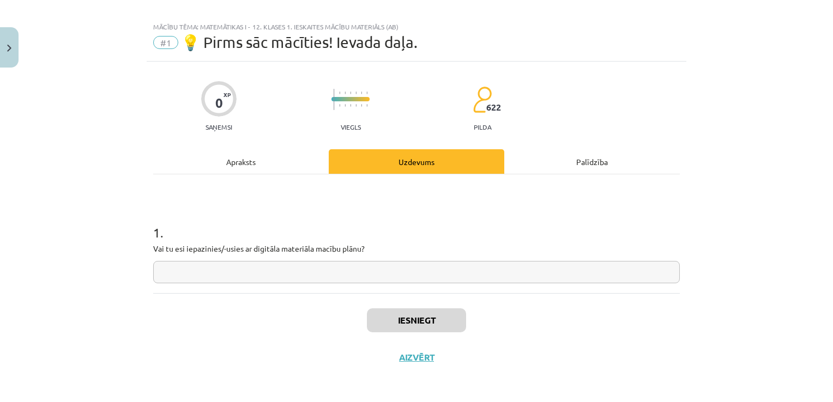
click at [384, 276] on input "text" at bounding box center [416, 272] width 527 height 22
type input "**"
click at [408, 320] on button "Iesniegt" at bounding box center [416, 321] width 99 height 24
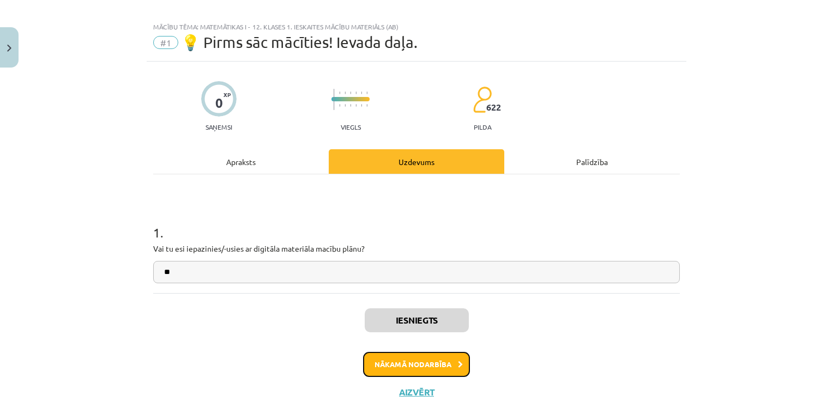
click at [427, 358] on button "Nākamā nodarbība" at bounding box center [416, 364] width 107 height 25
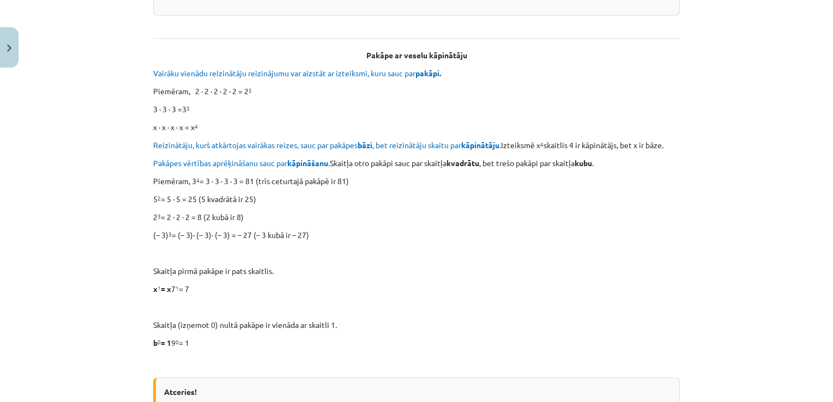
scroll to position [27, 0]
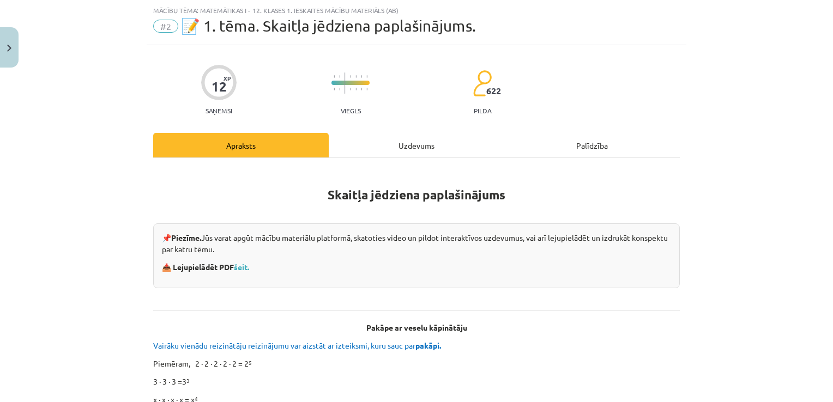
click at [373, 142] on div "Uzdevums" at bounding box center [417, 145] width 176 height 25
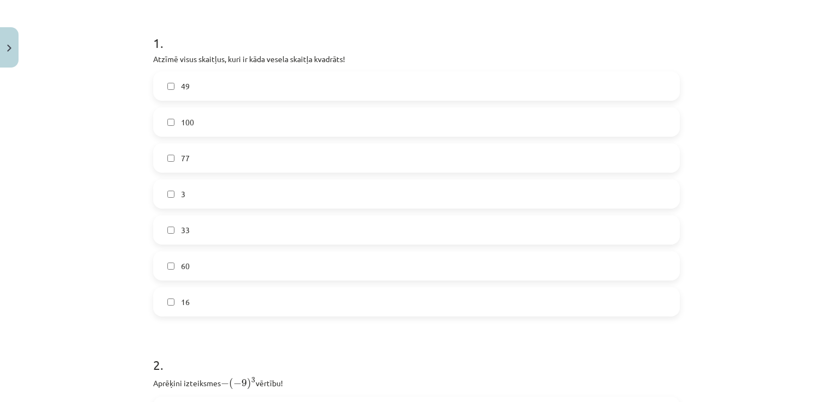
scroll to position [136, 0]
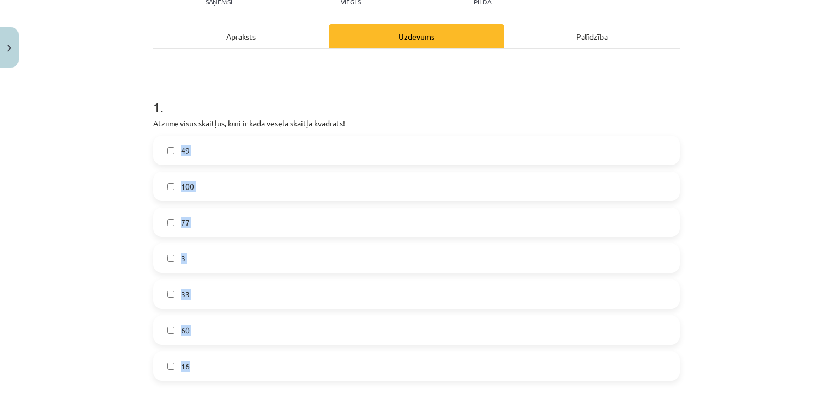
drag, startPoint x: 161, startPoint y: 146, endPoint x: 230, endPoint y: 366, distance: 230.6
click at [230, 366] on div "49 100 77 3 33 60 16" at bounding box center [416, 258] width 527 height 245
copy div "49 100 77 3 33 60 16"
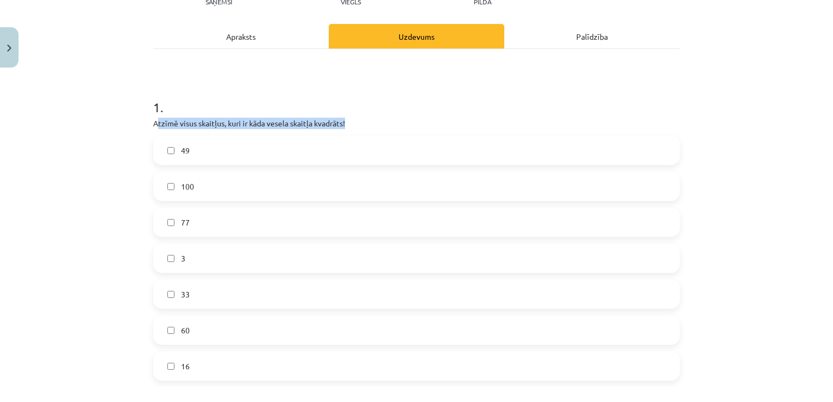
click at [168, 148] on div "1 . Atzīmē visus skaitļus, kuri ir kāda vesela skaitļa kvadrāts! 49 100 77 3 33…" at bounding box center [416, 231] width 527 height 300
drag, startPoint x: 167, startPoint y: 146, endPoint x: 150, endPoint y: 123, distance: 28.4
click at [153, 123] on p "Atzīmē visus skaitļus, kuri ir kāda vesela skaitļa kvadrāts!" at bounding box center [416, 123] width 527 height 11
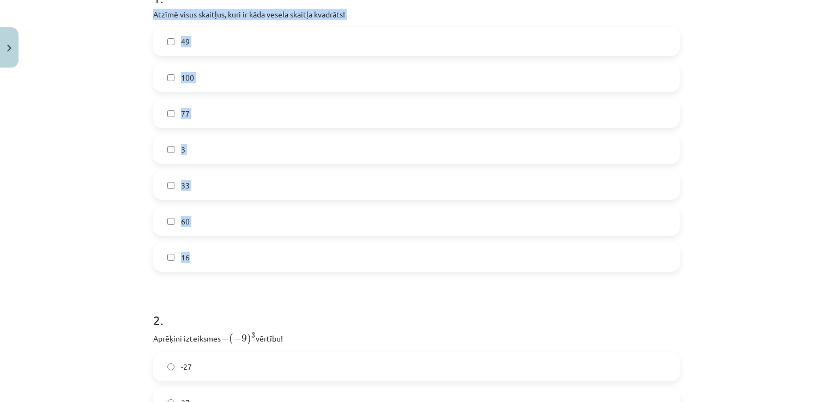
drag, startPoint x: 152, startPoint y: 127, endPoint x: 216, endPoint y: 251, distance: 139.5
click at [216, 251] on div "1 . Atzīmē visus skaitļus, kuri ir kāda vesela skaitļa kvadrāts! 49 100 77 3 33…" at bounding box center [416, 122] width 527 height 300
copy div "Atzīmē visus skaitļus, kuri ir kāda vesela skaitļa kvadrāts! 49 100 77 3 33 60 …"
click at [185, 261] on label "16" at bounding box center [416, 257] width 524 height 27
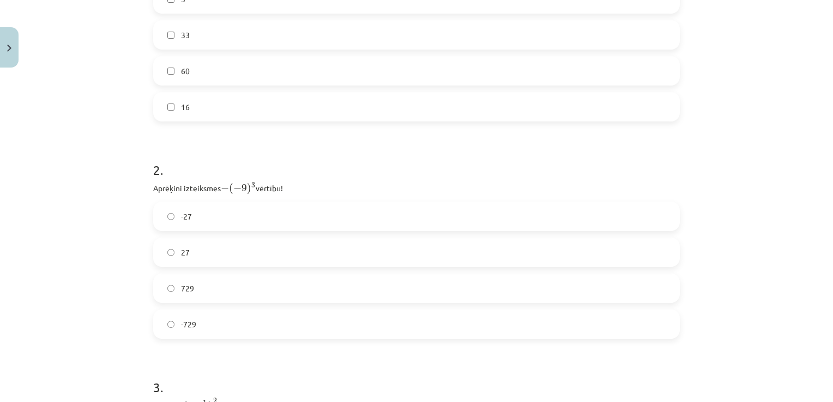
scroll to position [409, 0]
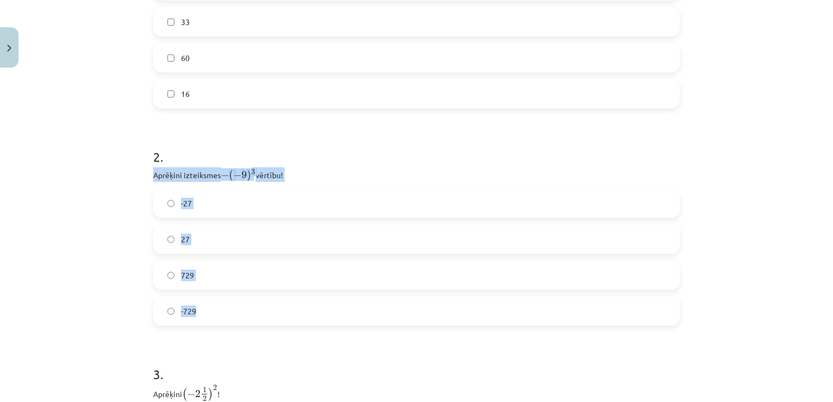
drag, startPoint x: 145, startPoint y: 174, endPoint x: 215, endPoint y: 303, distance: 146.9
click at [215, 303] on div "12 XP Saņemsi Viegls 622 pilda Apraksts Uzdevums Palīdzība 1 . Atzīmē visus ska…" at bounding box center [417, 137] width 540 height 946
copy div "Aprēķini izteiksmes − ( − 9 ) 3 − ( − 9 ) 3 vērtību! -27 27 729 -729"
click at [214, 272] on label "729" at bounding box center [416, 275] width 524 height 27
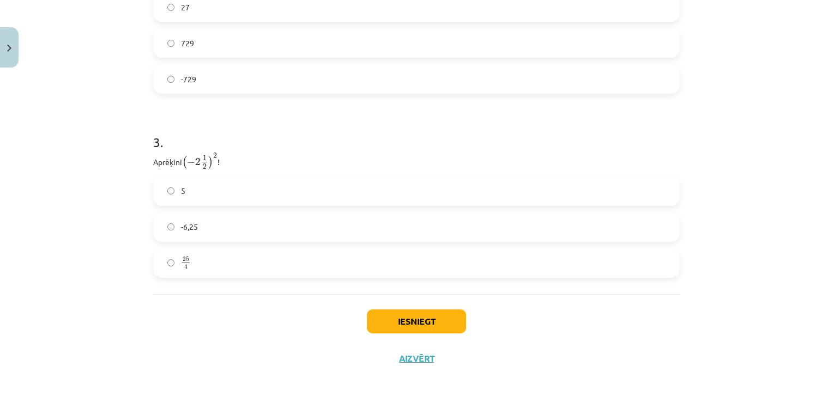
scroll to position [642, 0]
drag, startPoint x: 144, startPoint y: 160, endPoint x: 211, endPoint y: 260, distance: 119.5
copy div "Aprēķini ( − 2 1 2 ) 2 ( − 2 1 2 ) 2 ! 5 -6,25 25 4"
click at [210, 264] on label "25 4 25 4" at bounding box center [416, 262] width 524 height 27
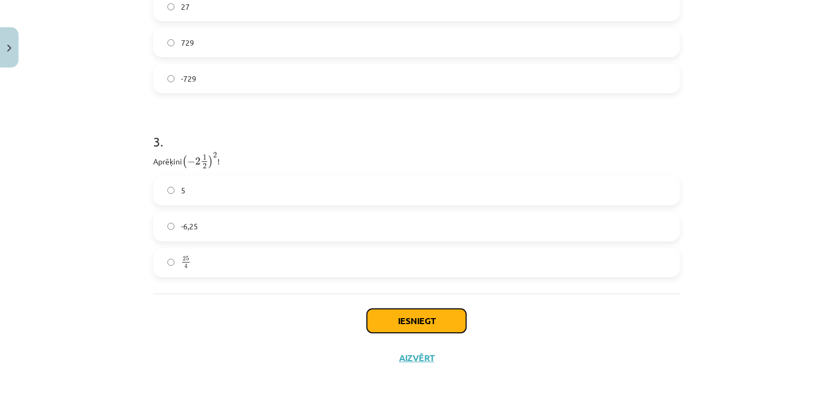
click at [405, 319] on button "Iesniegt" at bounding box center [416, 321] width 99 height 24
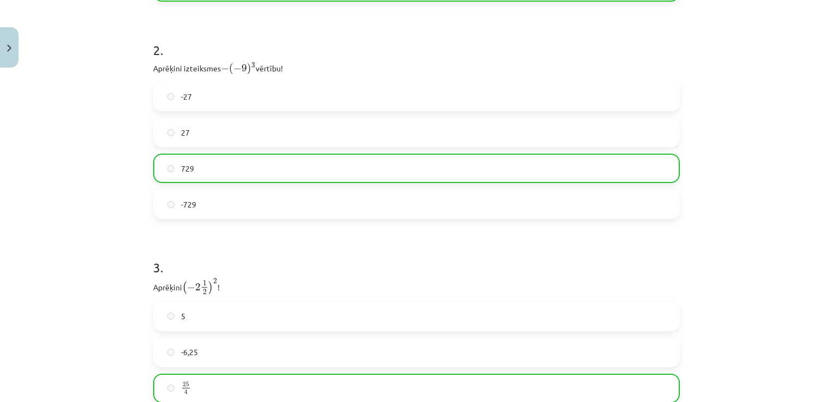
scroll to position [676, 0]
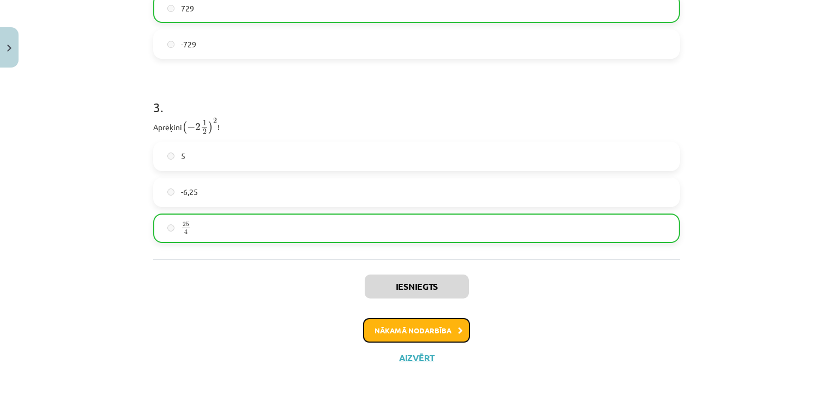
click at [411, 328] on button "Nākamā nodarbība" at bounding box center [416, 330] width 107 height 25
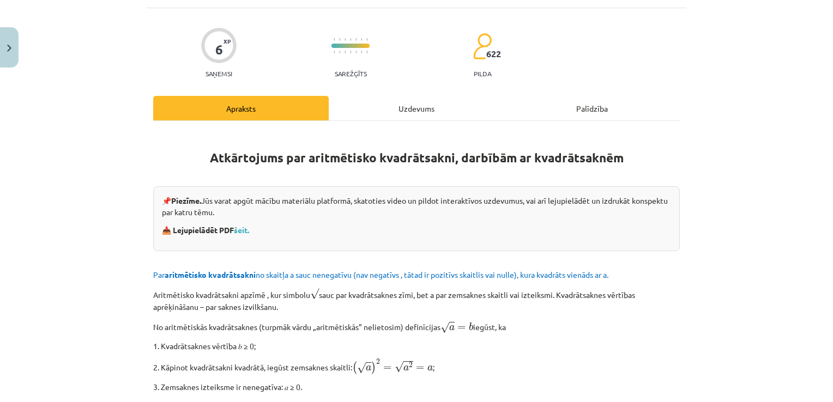
scroll to position [191, 0]
